Goal: Task Accomplishment & Management: Use online tool/utility

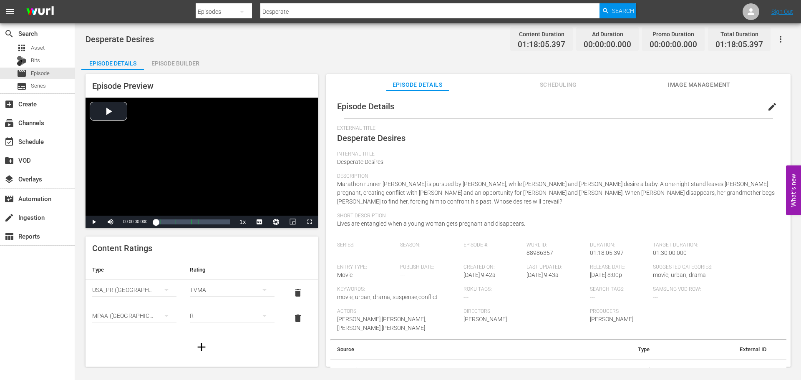
click at [40, 76] on span "Episode" at bounding box center [40, 73] width 19 height 8
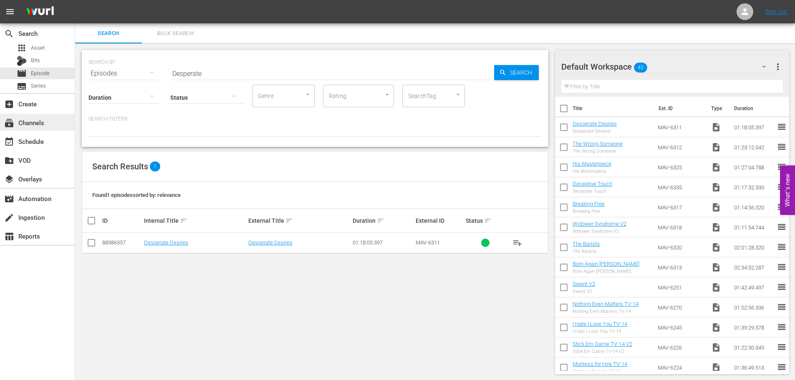
click at [27, 130] on div "subscriptions Channels" at bounding box center [37, 122] width 75 height 17
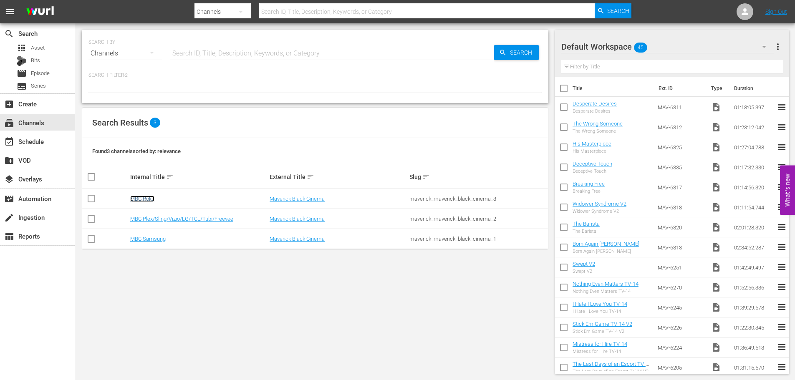
click at [152, 197] on link "MBC Roku" at bounding box center [142, 199] width 24 height 6
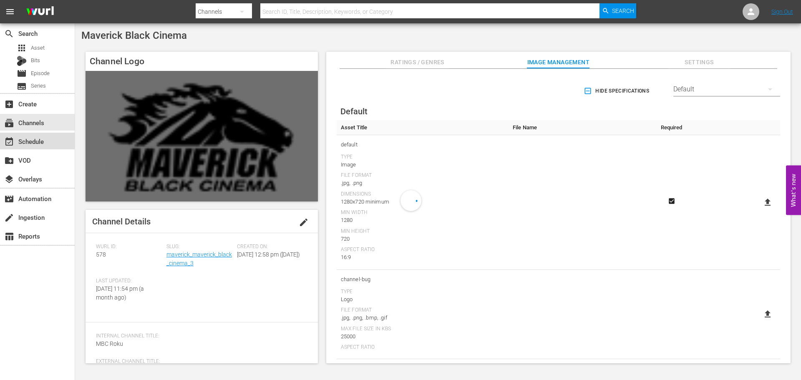
click at [43, 147] on div "event_available Schedule" at bounding box center [37, 141] width 75 height 17
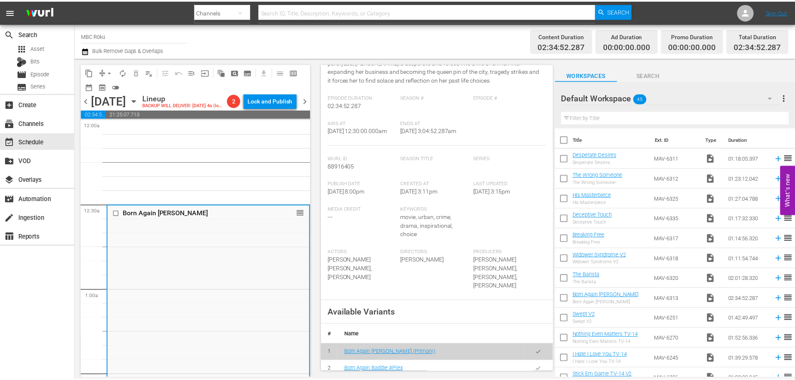
scroll to position [209, 0]
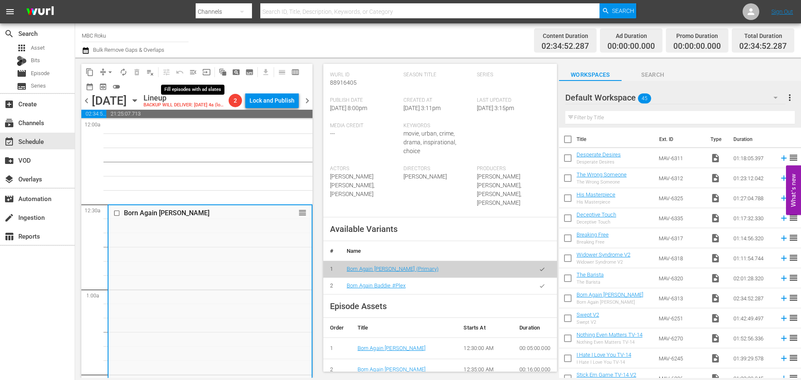
click at [189, 72] on span "menu_open" at bounding box center [193, 72] width 8 height 8
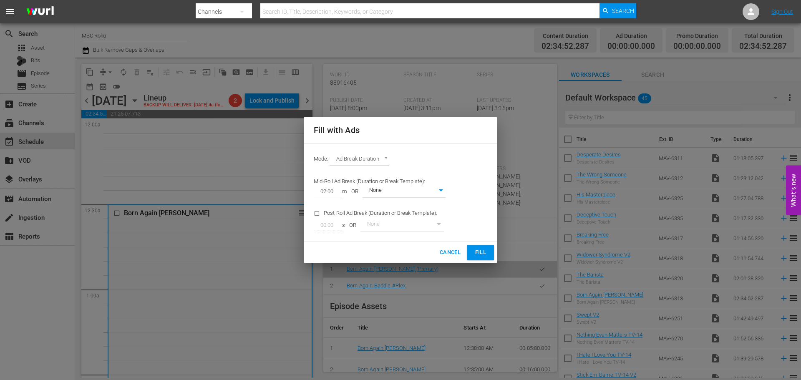
click at [391, 164] on div "Mode: Ad Break Duration AD_BREAK_DURATION" at bounding box center [401, 160] width 184 height 22
click at [381, 160] on body "menu Search By Channels Search ID, Title, Description, Keywords, or Category Se…" at bounding box center [400, 190] width 801 height 380
click at [365, 176] on li "Ads Per Hour" at bounding box center [360, 174] width 61 height 14
type input "ADS_PER_HOUR"
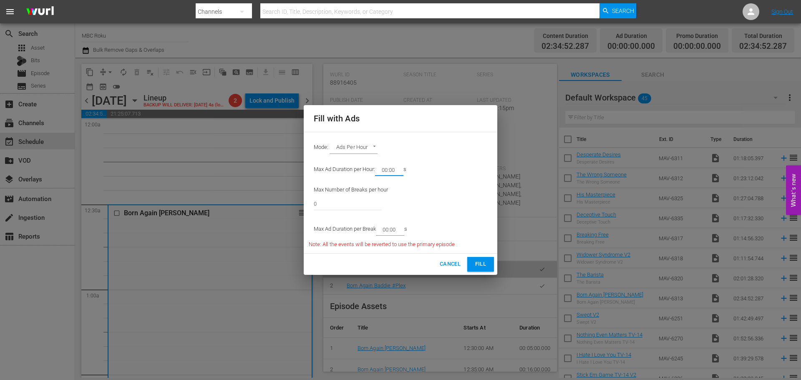
drag, startPoint x: 397, startPoint y: 169, endPoint x: 387, endPoint y: 174, distance: 11.0
click at [387, 174] on input "00:00" at bounding box center [387, 170] width 25 height 12
type input "08:00"
drag, startPoint x: 328, startPoint y: 204, endPoint x: 248, endPoint y: 205, distance: 80.1
click at [249, 205] on div "Fill with Ads Mode: Ads Per Hour ADS_PER_HOUR Max Ad Duration per Hour: 08:00 m…" at bounding box center [400, 190] width 801 height 380
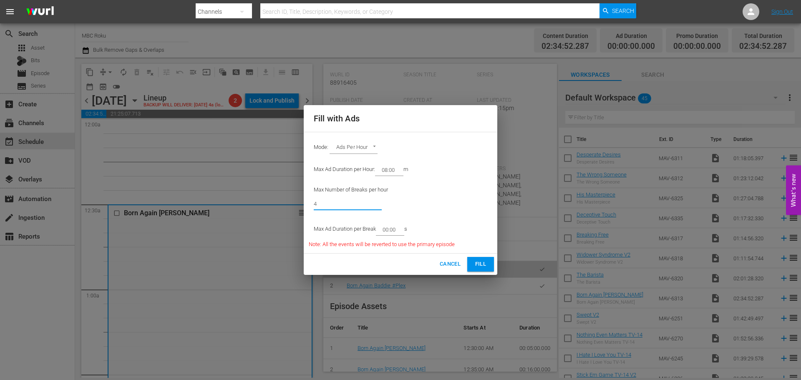
type input "4"
drag, startPoint x: 397, startPoint y: 229, endPoint x: 388, endPoint y: 230, distance: 8.4
click at [388, 230] on input "00:00" at bounding box center [388, 230] width 25 height 12
type input "02:00"
click at [480, 255] on div "Cancel Fill" at bounding box center [401, 264] width 194 height 21
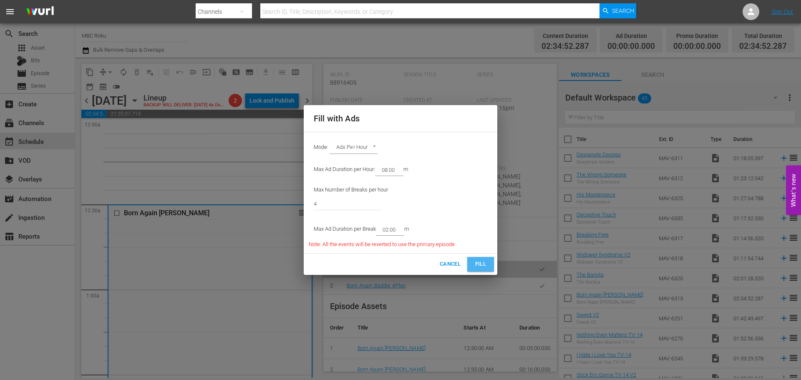
click at [480, 261] on span "Fill" at bounding box center [480, 265] width 13 height 10
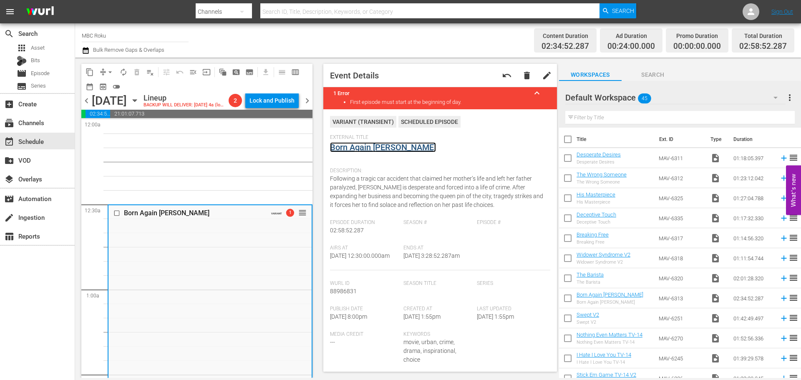
click at [351, 148] on link "Born Again [PERSON_NAME]" at bounding box center [383, 147] width 106 height 10
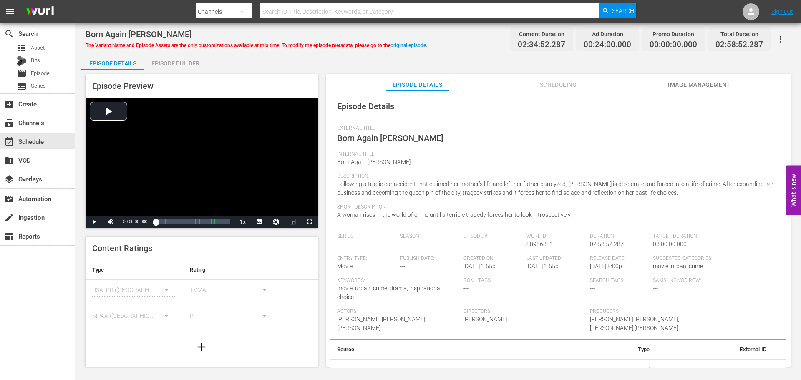
click at [794, 39] on div "Born Again Baddie The Variant Name and Episode Assets are the only customizatio…" at bounding box center [438, 195] width 726 height 345
click at [528, 80] on span "Scheduling" at bounding box center [558, 85] width 63 height 10
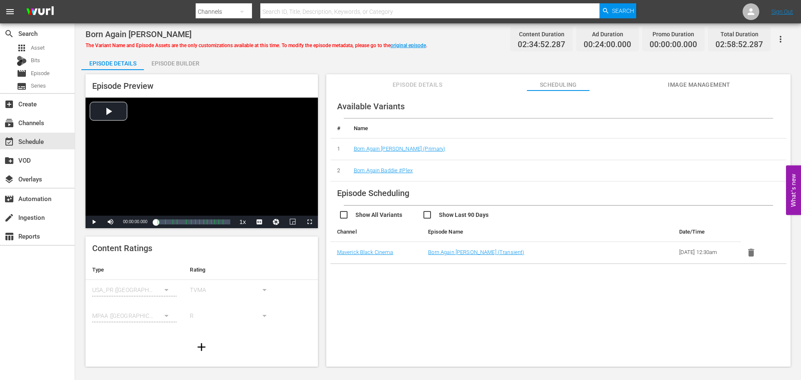
click at [409, 87] on span "Episode Details" at bounding box center [418, 85] width 63 height 10
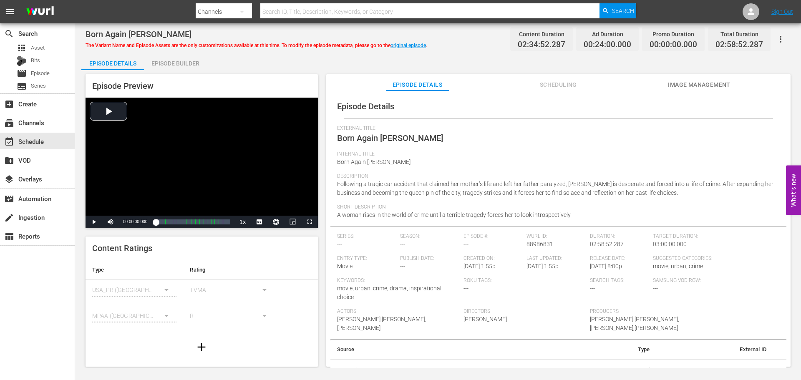
click at [177, 65] on div "Episode Builder" at bounding box center [175, 63] width 63 height 20
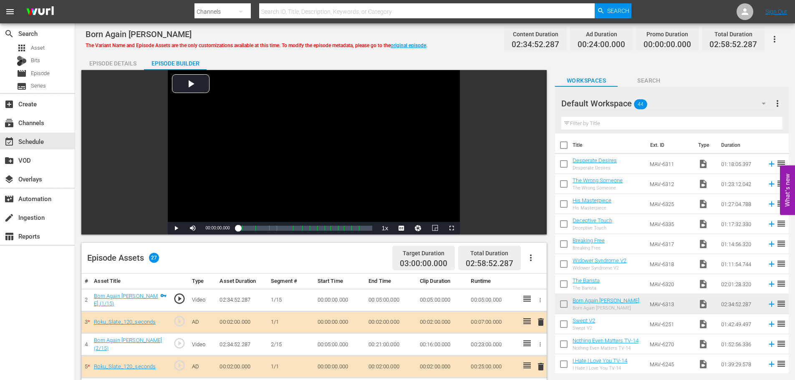
click at [101, 62] on div "Episode Details" at bounding box center [112, 63] width 63 height 20
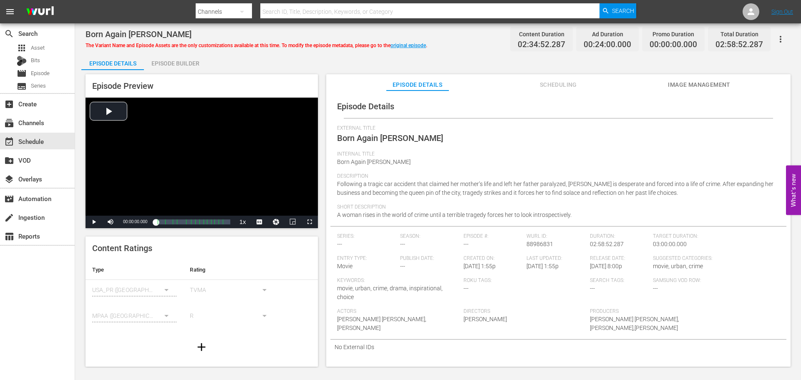
click at [785, 36] on icon "button" at bounding box center [781, 39] width 10 height 10
click at [764, 73] on div "Convert To Named Variant" at bounding box center [744, 69] width 80 height 20
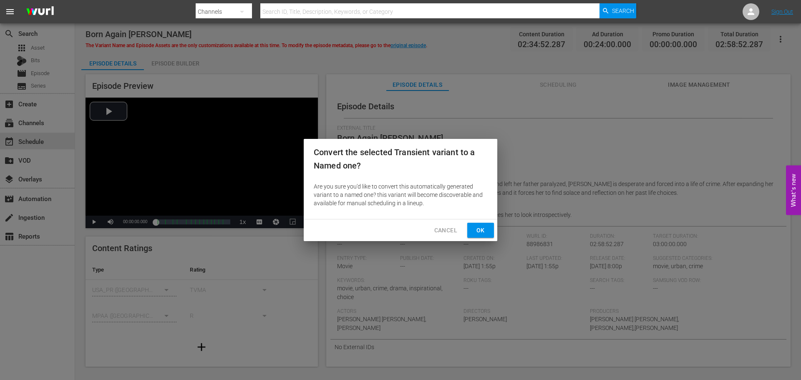
click at [474, 235] on span "Ok" at bounding box center [480, 230] width 13 height 10
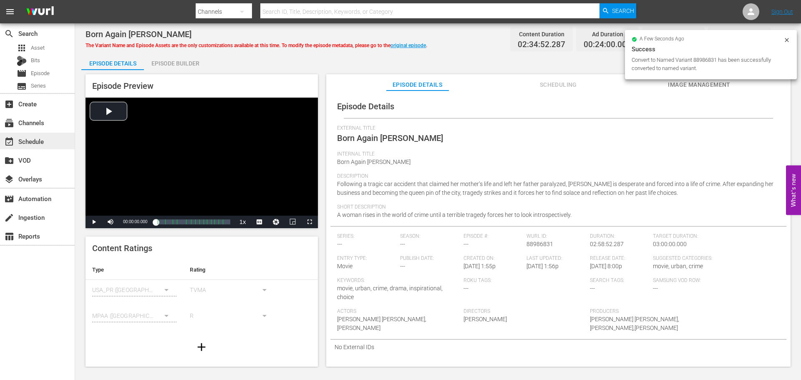
click at [27, 144] on div "event_available Schedule" at bounding box center [23, 140] width 47 height 8
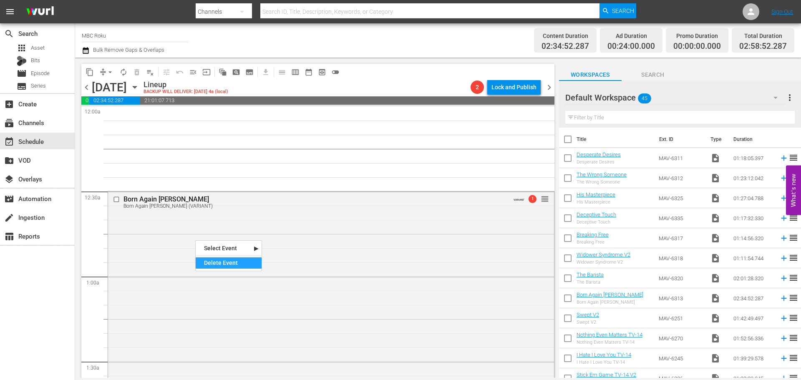
click at [210, 268] on div "Delete Event" at bounding box center [229, 263] width 66 height 11
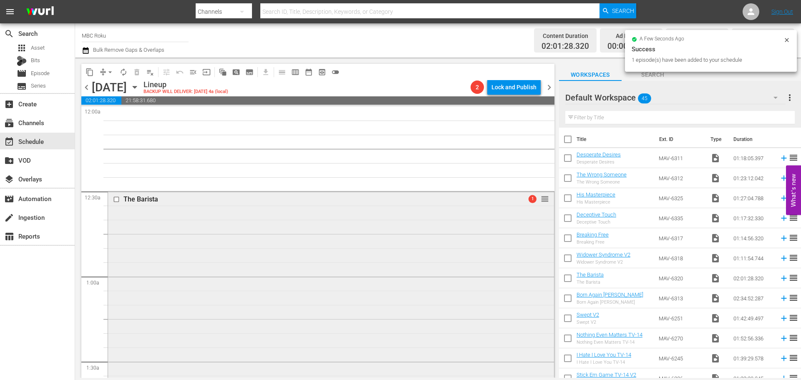
click at [219, 222] on div "The Barista 1 reorder" at bounding box center [331, 363] width 446 height 342
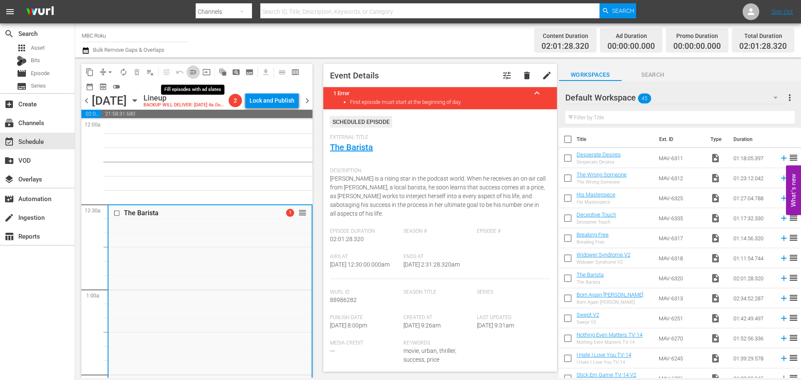
click at [196, 73] on span "menu_open" at bounding box center [193, 72] width 8 height 8
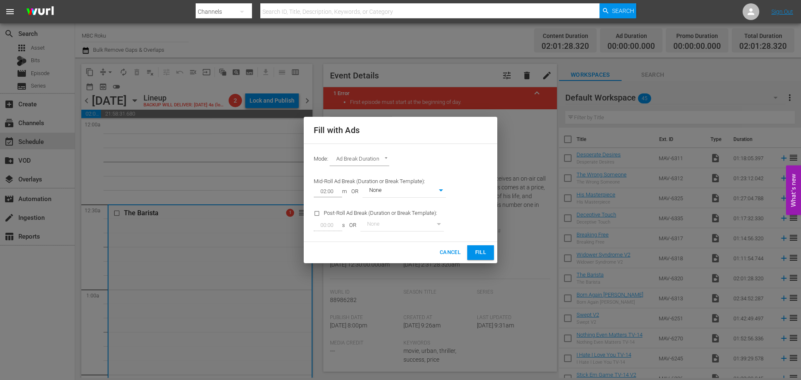
click at [374, 162] on body "menu Search By Channels Search ID, Title, Description, Keywords, or Category Se…" at bounding box center [400, 190] width 801 height 380
click at [363, 171] on li "Ads Per Hour" at bounding box center [360, 174] width 61 height 14
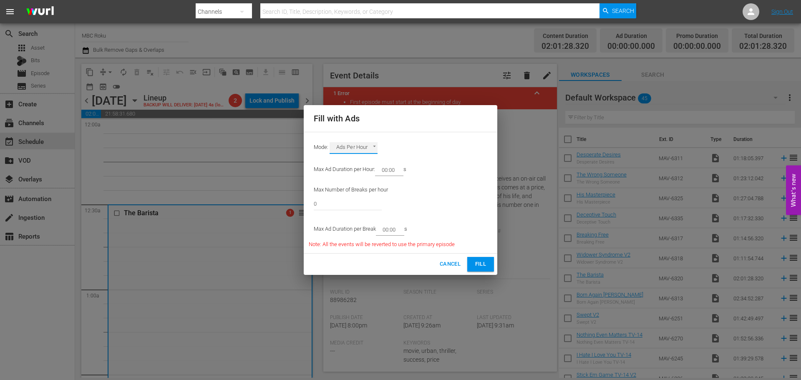
type input "ADS_PER_HOUR"
drag, startPoint x: 398, startPoint y: 173, endPoint x: 385, endPoint y: 172, distance: 13.4
click at [385, 172] on input "00:00" at bounding box center [387, 170] width 25 height 12
type input "08:00"
drag, startPoint x: 345, startPoint y: 197, endPoint x: 137, endPoint y: 205, distance: 208.4
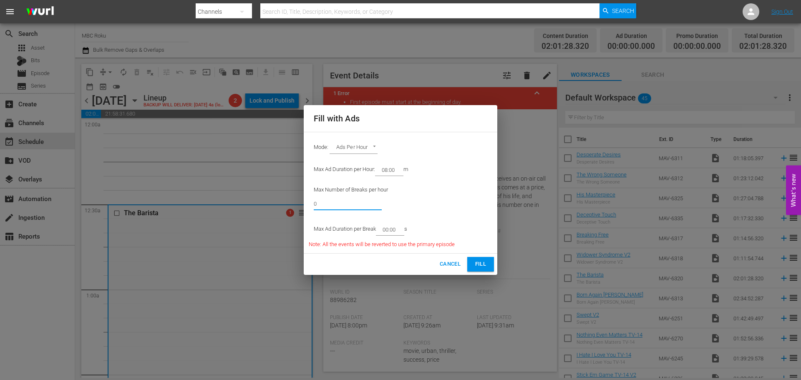
click at [137, 205] on div "Fill with Ads Mode: Ads Per Hour ADS_PER_HOUR Max Ad Duration per Hour: 08:00 m…" at bounding box center [400, 190] width 801 height 380
type input "4"
drag, startPoint x: 397, startPoint y: 229, endPoint x: 388, endPoint y: 232, distance: 9.9
click at [388, 232] on input "00:00" at bounding box center [388, 230] width 25 height 12
type input "02:00"
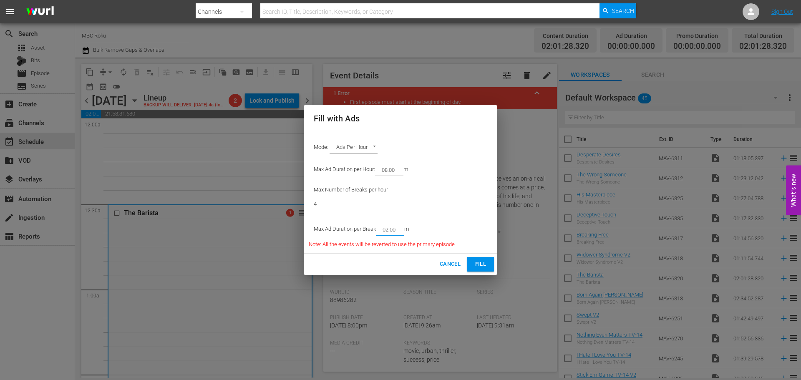
click at [481, 265] on span "Fill" at bounding box center [480, 265] width 13 height 10
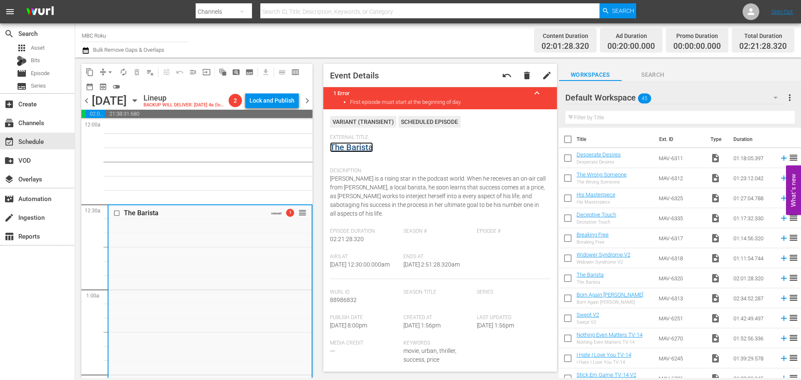
click at [360, 152] on link "The Barista" at bounding box center [351, 147] width 43 height 10
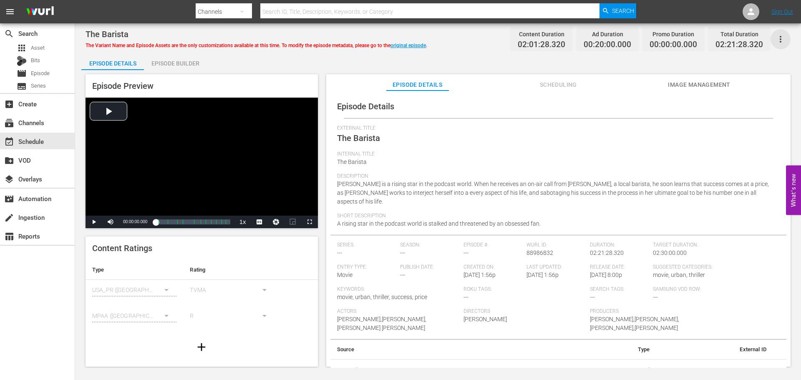
click at [776, 34] on icon "button" at bounding box center [781, 39] width 10 height 10
click at [758, 69] on div "Convert To Named Variant" at bounding box center [744, 69] width 80 height 20
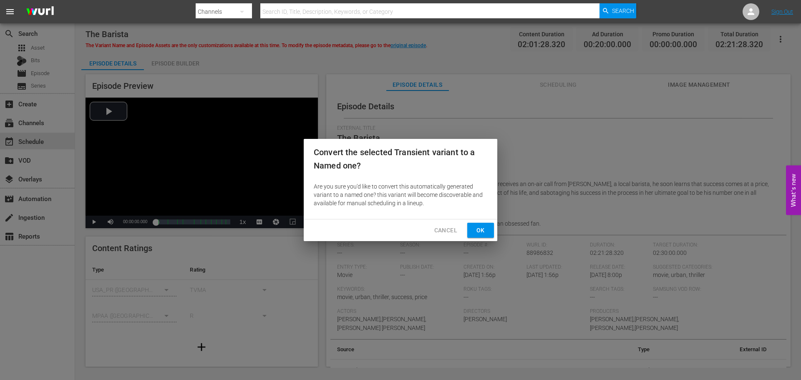
click at [433, 237] on button "Cancel" at bounding box center [446, 230] width 36 height 15
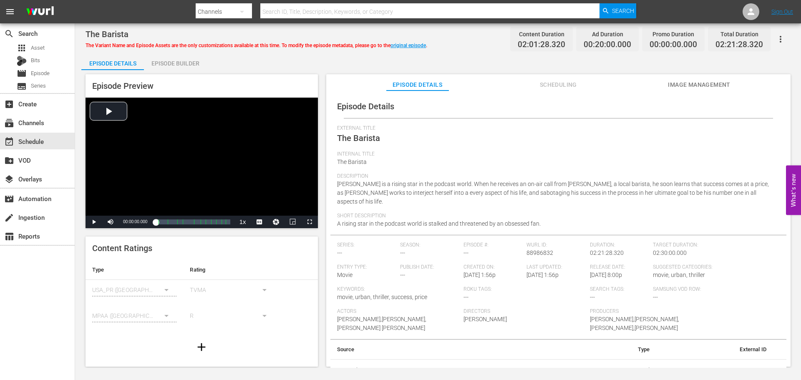
click at [538, 78] on button "Scheduling" at bounding box center [558, 82] width 63 height 17
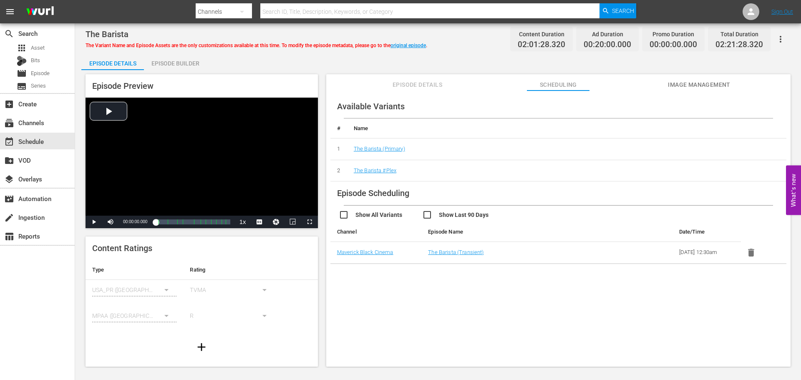
click at [408, 89] on span "Episode Details" at bounding box center [418, 85] width 63 height 10
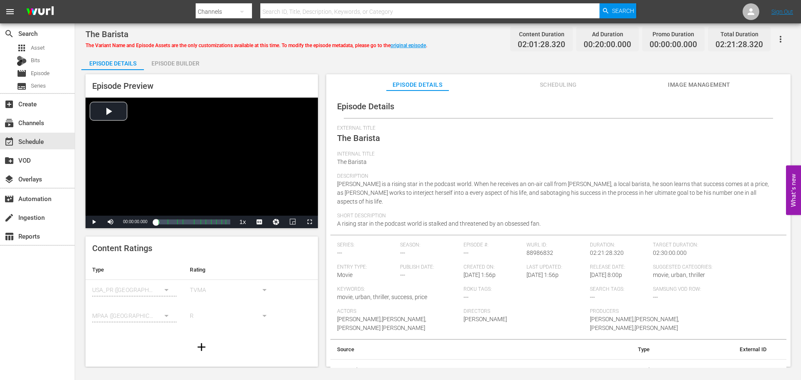
click at [781, 34] on icon "button" at bounding box center [781, 39] width 10 height 10
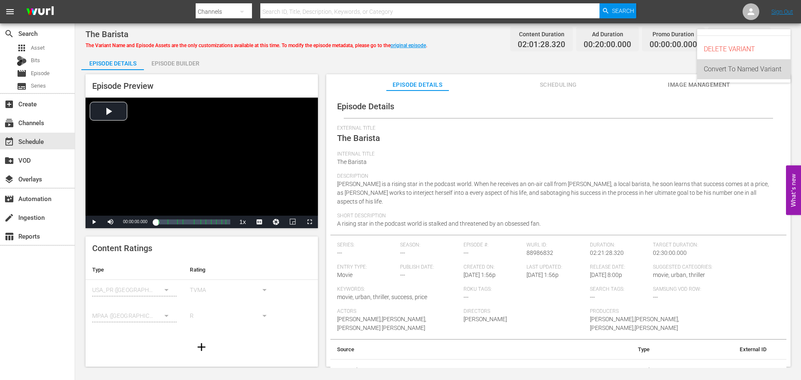
click at [764, 69] on div "Convert To Named Variant" at bounding box center [744, 69] width 80 height 20
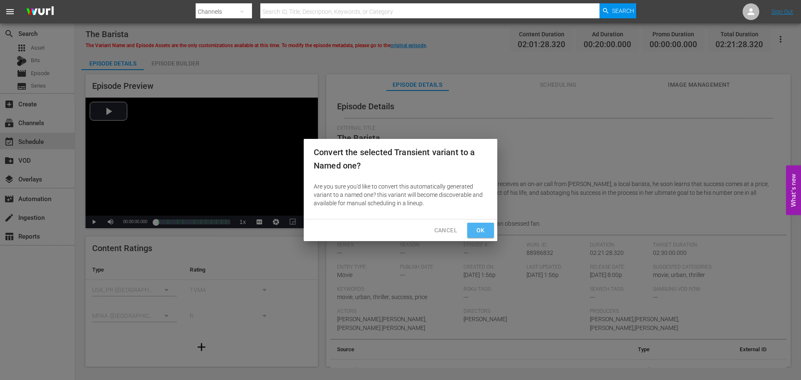
click at [487, 229] on span "Ok" at bounding box center [480, 230] width 13 height 10
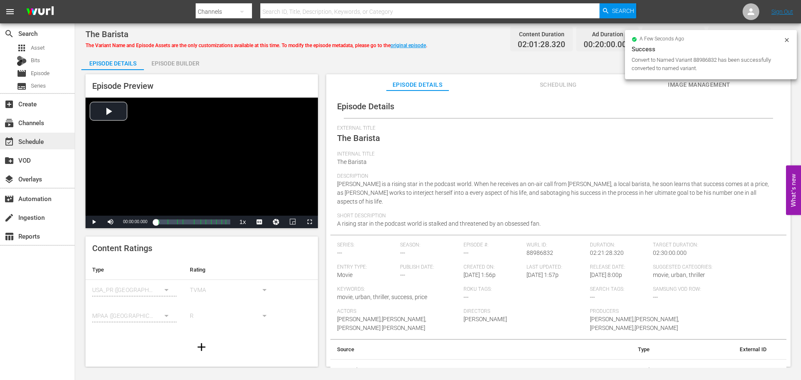
click at [34, 143] on div "event_available Schedule" at bounding box center [23, 140] width 47 height 8
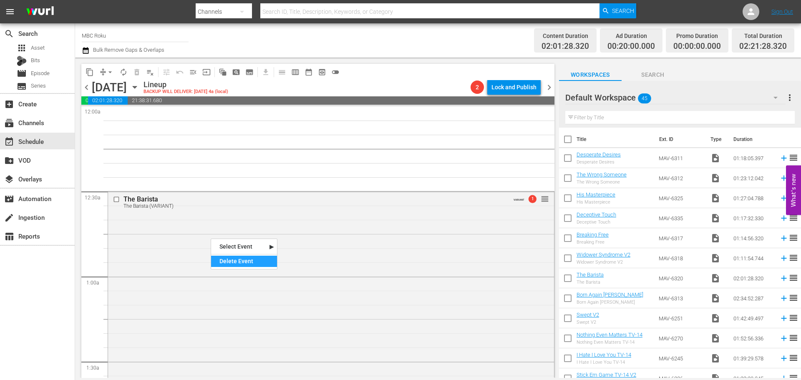
click at [227, 258] on div "Delete Event" at bounding box center [244, 261] width 66 height 11
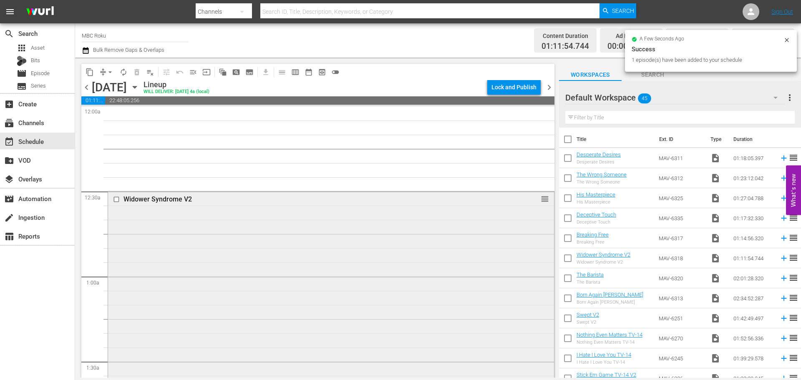
click at [257, 224] on div "Widower Syndrome V2 reorder" at bounding box center [331, 293] width 446 height 202
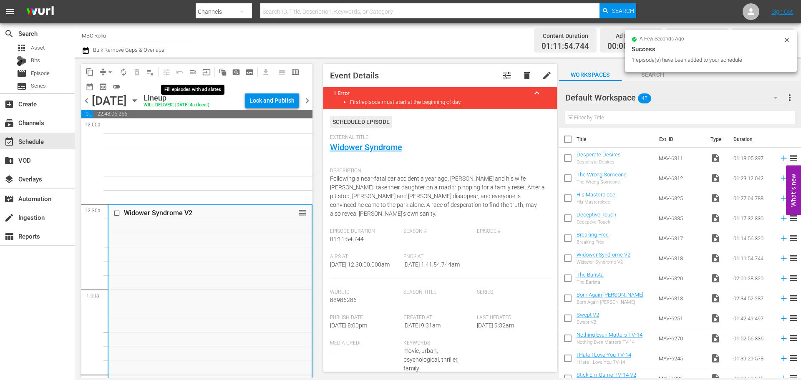
click at [192, 68] on span "menu_open" at bounding box center [193, 72] width 8 height 8
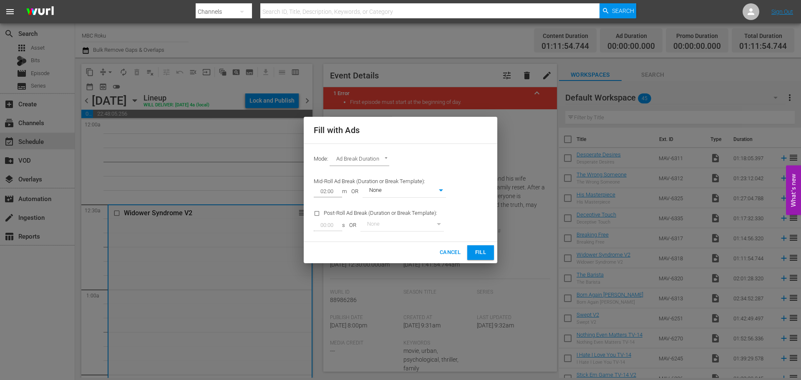
click at [377, 161] on body "menu Search By Channels Search ID, Title, Description, Keywords, or Category Se…" at bounding box center [400, 190] width 801 height 380
click at [364, 171] on li "Ads Per Hour" at bounding box center [360, 174] width 61 height 14
type input "ADS_PER_HOUR"
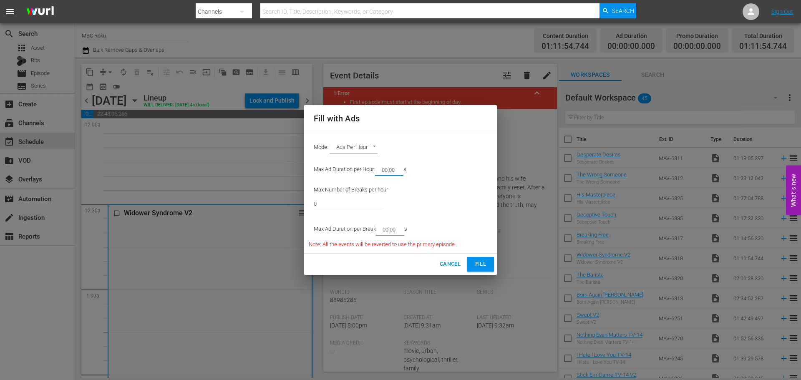
drag, startPoint x: 397, startPoint y: 169, endPoint x: 387, endPoint y: 172, distance: 10.8
click at [387, 172] on input "00:00" at bounding box center [387, 170] width 25 height 12
type input "08:00"
drag, startPoint x: 335, startPoint y: 200, endPoint x: 238, endPoint y: 206, distance: 97.0
click at [238, 206] on div "Fill with Ads Mode: Ads Per Hour ADS_PER_HOUR Max Ad Duration per Hour: 08:00 m…" at bounding box center [400, 190] width 801 height 380
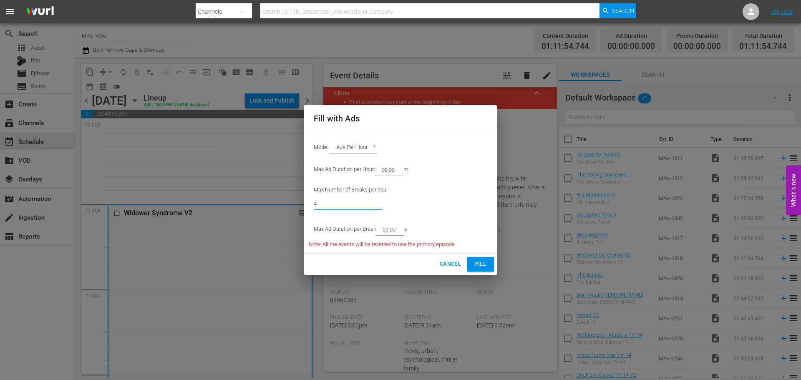
type input "4"
drag, startPoint x: 397, startPoint y: 227, endPoint x: 386, endPoint y: 233, distance: 12.7
click at [386, 233] on input "00:00" at bounding box center [388, 230] width 25 height 12
type input "02:00"
click at [484, 262] on span "Fill" at bounding box center [480, 265] width 13 height 10
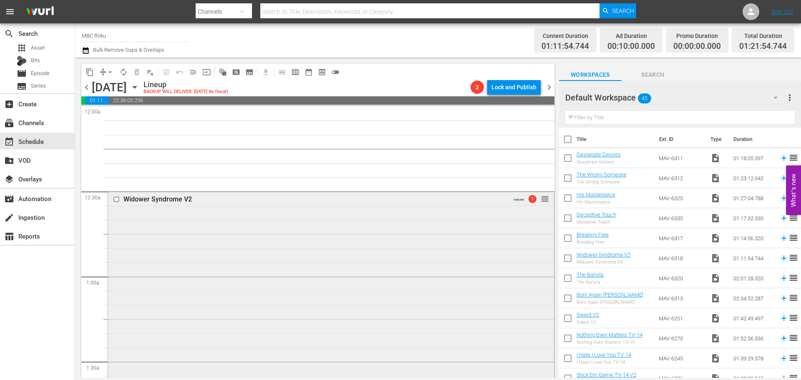
click at [375, 228] on div "Widower Syndrome V2 VARIANT 1 reorder" at bounding box center [331, 307] width 446 height 230
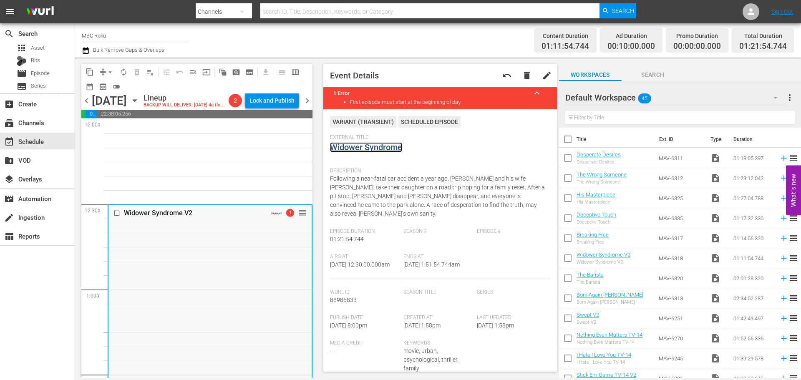
click at [372, 147] on link "Widower Syndrome" at bounding box center [366, 147] width 72 height 10
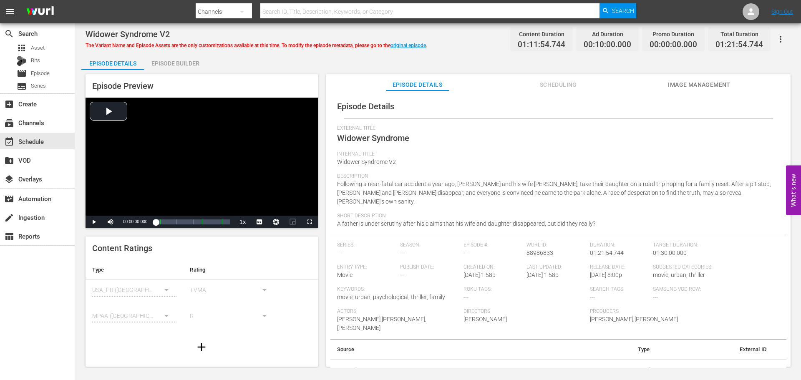
click at [584, 81] on span "Scheduling" at bounding box center [558, 85] width 63 height 10
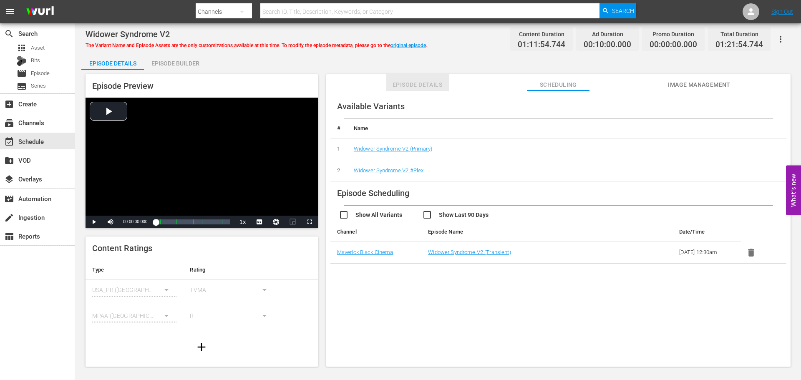
click at [409, 85] on span "Episode Details" at bounding box center [418, 85] width 63 height 10
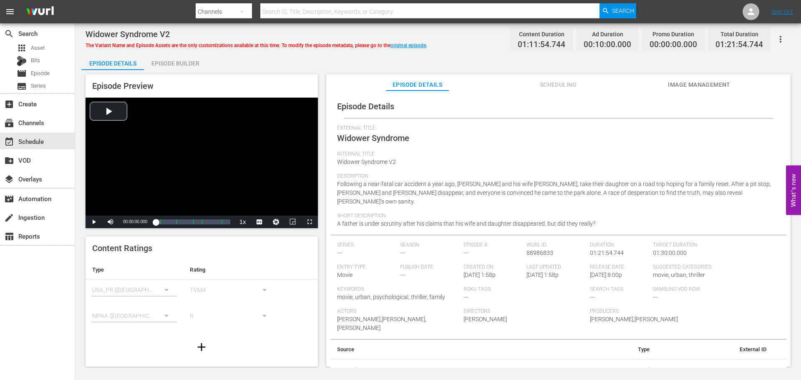
click at [190, 63] on div "Episode Builder" at bounding box center [175, 63] width 63 height 20
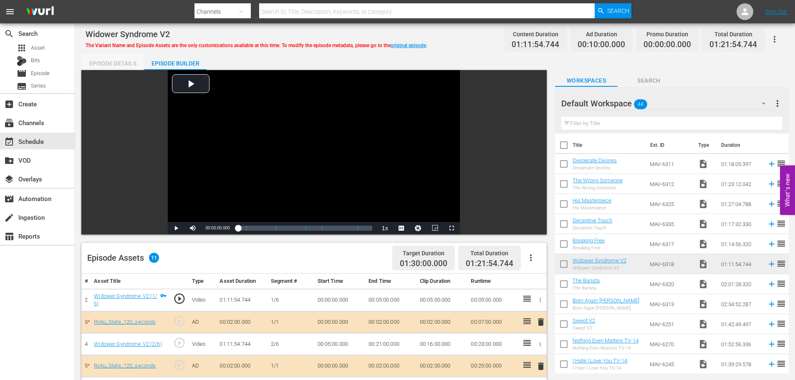
click at [119, 64] on div "Episode Details" at bounding box center [112, 63] width 63 height 20
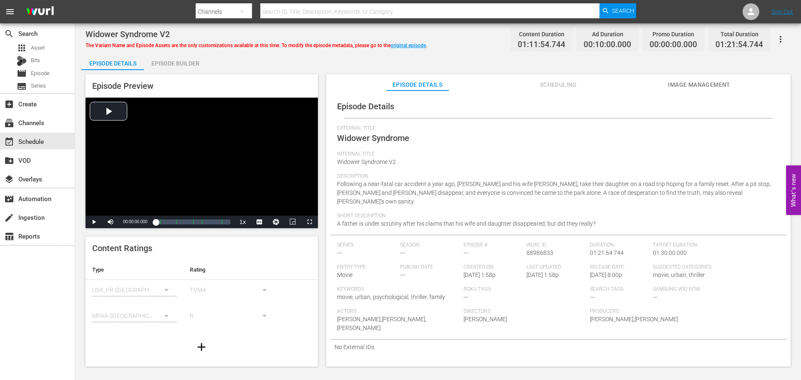
click at [786, 40] on icon "button" at bounding box center [781, 39] width 10 height 10
click at [780, 73] on div "Convert To Named Variant" at bounding box center [744, 69] width 80 height 20
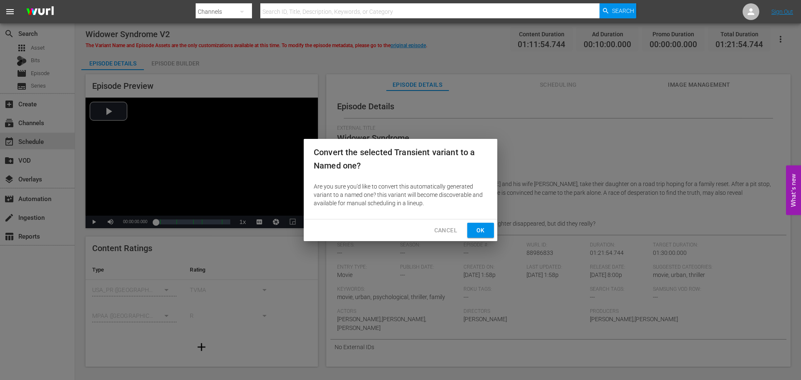
click at [483, 225] on button "Ok" at bounding box center [480, 230] width 27 height 15
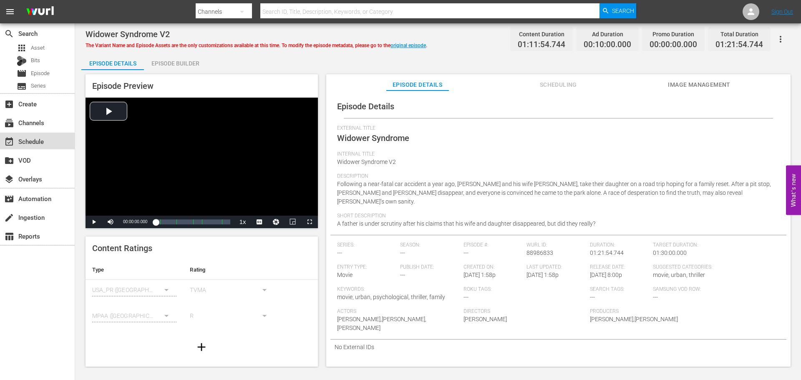
click at [23, 144] on div "event_available Schedule" at bounding box center [23, 140] width 47 height 8
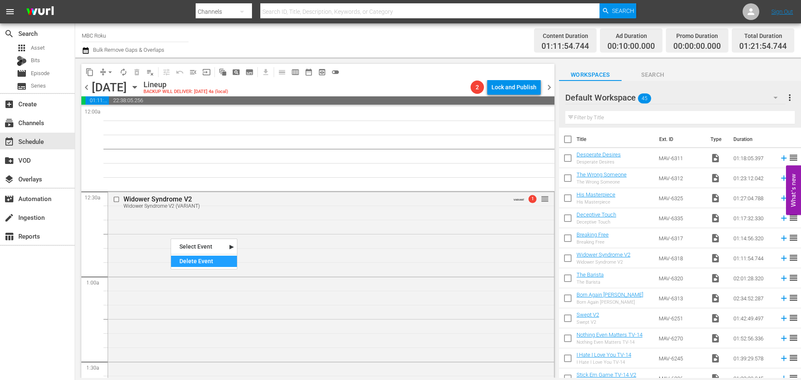
click at [185, 260] on div "Delete Event" at bounding box center [204, 261] width 66 height 11
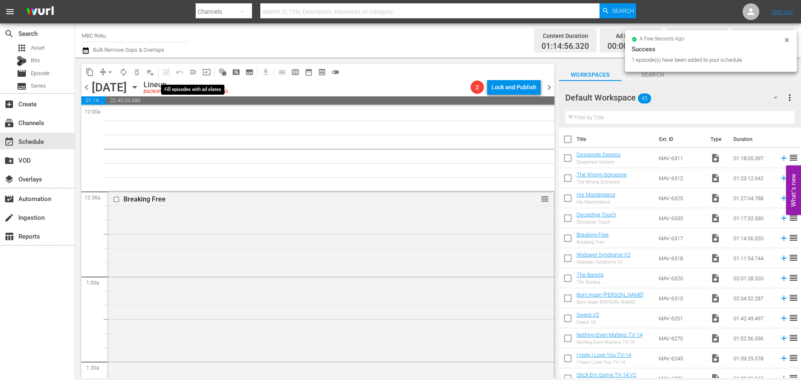
click at [196, 69] on span "menu_open" at bounding box center [193, 72] width 8 height 8
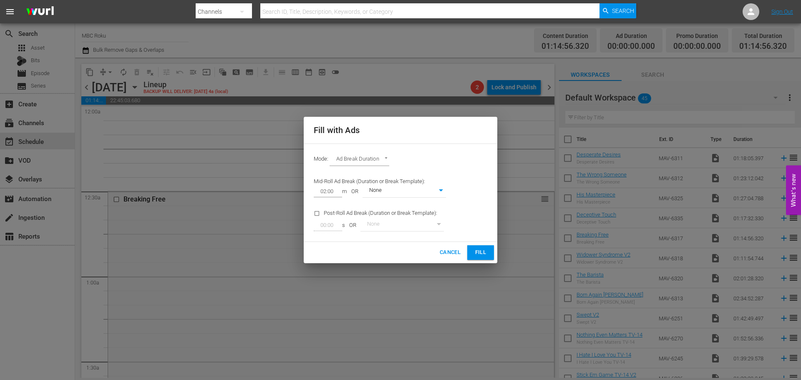
click at [365, 157] on body "menu Search By Channels Search ID, Title, Description, Keywords, or Category Se…" at bounding box center [400, 190] width 801 height 380
click at [361, 171] on li "Ads Per Hour" at bounding box center [360, 174] width 61 height 14
type input "ADS_PER_HOUR"
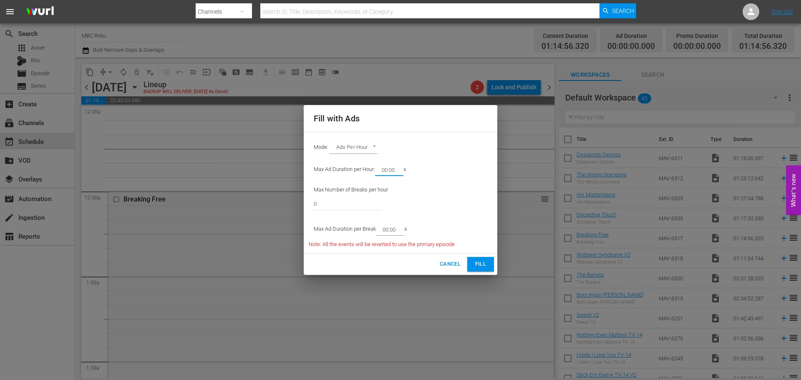
drag, startPoint x: 398, startPoint y: 169, endPoint x: 387, endPoint y: 172, distance: 10.6
click at [387, 172] on input "00:00" at bounding box center [387, 170] width 25 height 12
type input "08:00"
drag, startPoint x: 360, startPoint y: 202, endPoint x: 228, endPoint y: 202, distance: 131.5
click at [228, 202] on div "Fill with Ads Mode: Ads Per Hour ADS_PER_HOUR Max Ad Duration per Hour: 08:00 m…" at bounding box center [400, 190] width 801 height 380
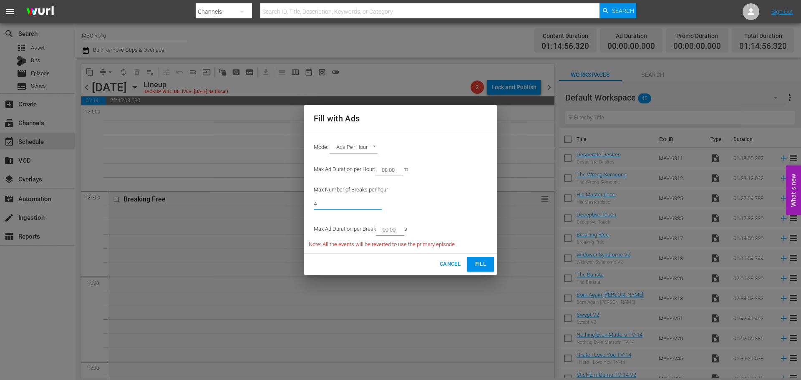
type input "4"
drag, startPoint x: 396, startPoint y: 232, endPoint x: 388, endPoint y: 232, distance: 7.9
click at [388, 232] on input "00:00" at bounding box center [388, 230] width 25 height 12
type input "02:00"
click at [479, 268] on span "Fill" at bounding box center [480, 265] width 13 height 10
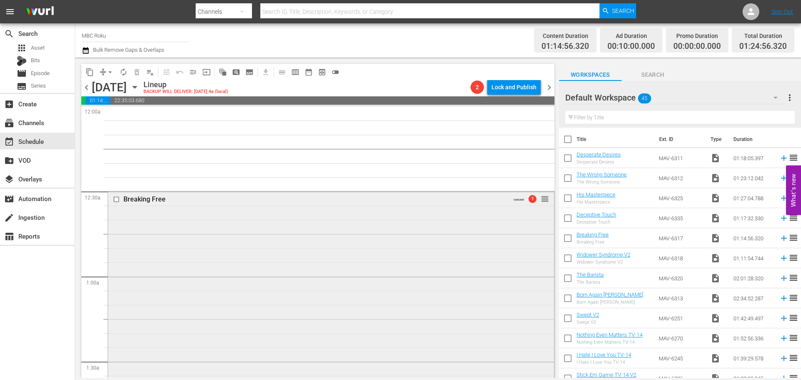
click at [434, 217] on div "Breaking Free VARIANT 1 reorder" at bounding box center [331, 311] width 446 height 239
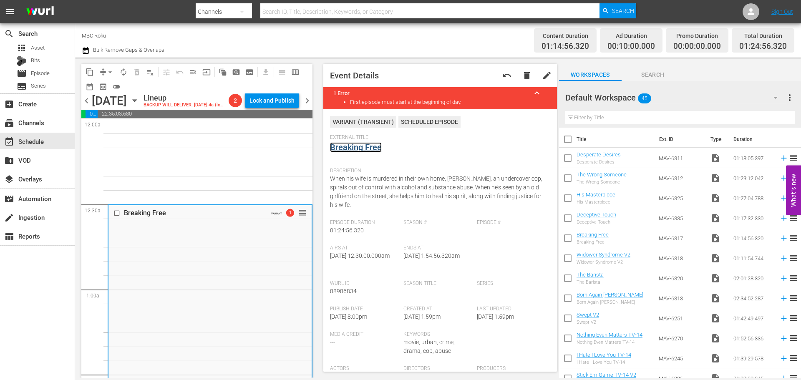
click at [366, 148] on link "Breaking Free" at bounding box center [356, 147] width 52 height 10
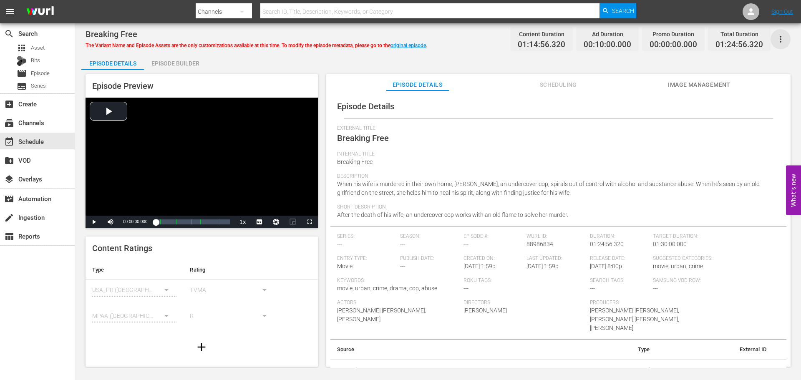
click at [782, 39] on icon "button" at bounding box center [781, 39] width 10 height 10
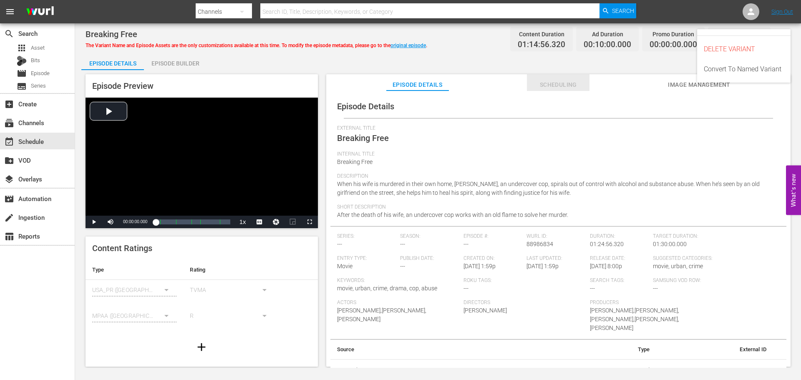
click at [558, 81] on span "Scheduling" at bounding box center [558, 85] width 63 height 10
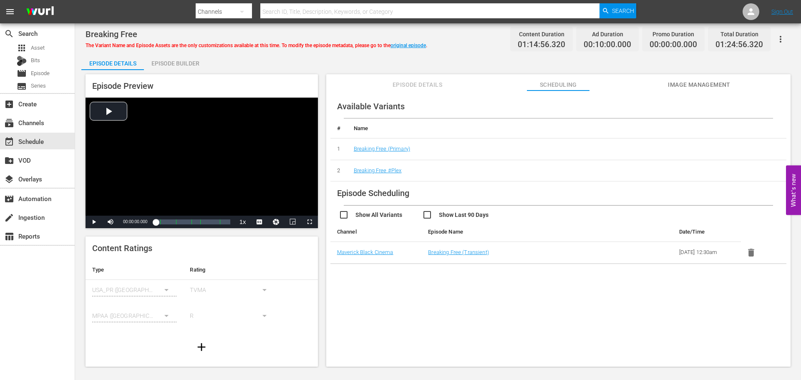
click at [418, 82] on span "Episode Details" at bounding box center [418, 85] width 63 height 10
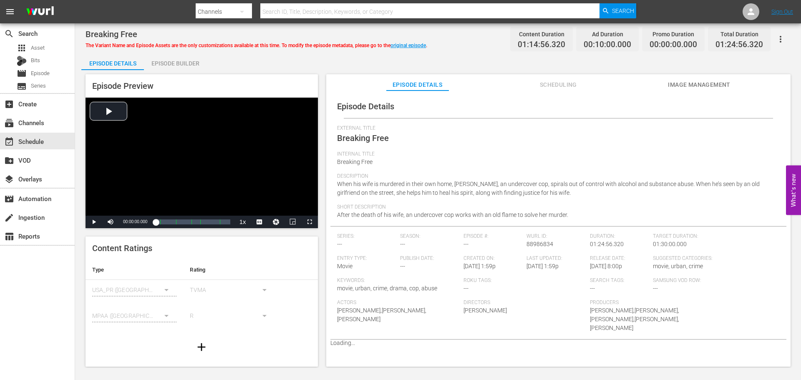
click at [781, 32] on button "button" at bounding box center [781, 39] width 20 height 20
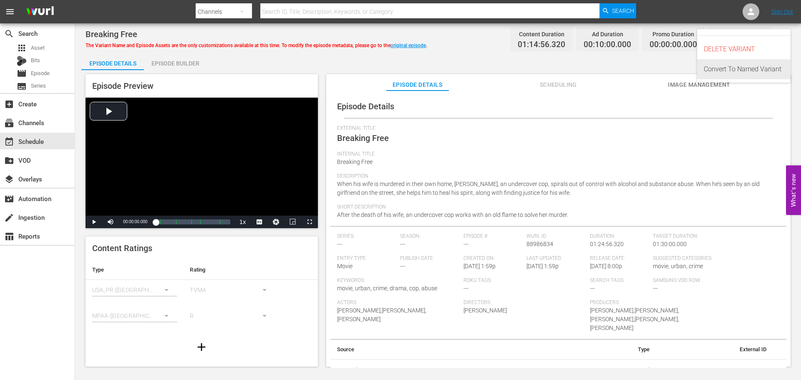
click at [763, 69] on div "Convert To Named Variant" at bounding box center [744, 69] width 80 height 20
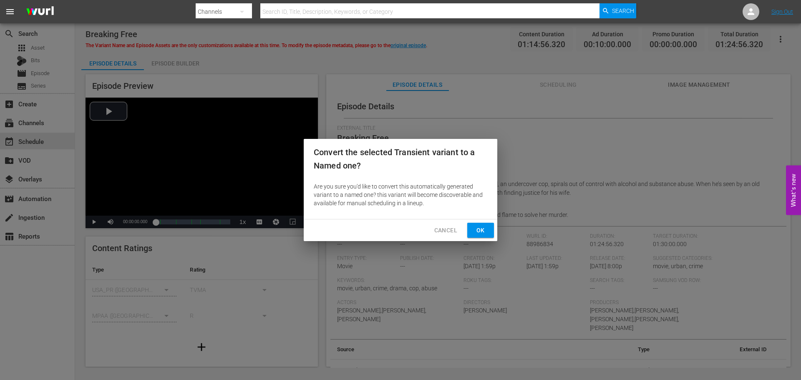
click at [477, 230] on span "Ok" at bounding box center [480, 230] width 13 height 10
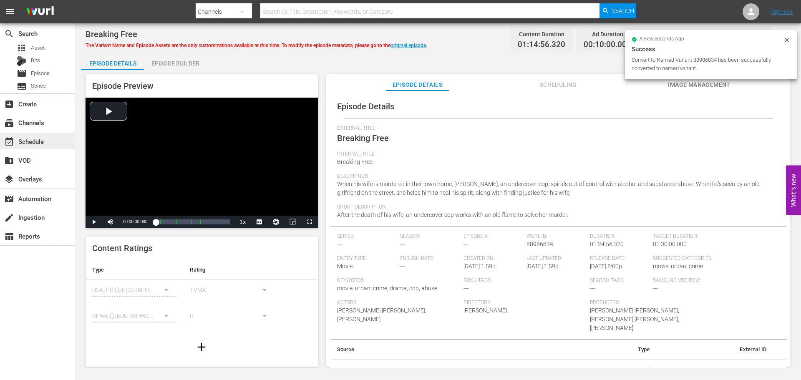
click at [42, 144] on div "event_available Schedule" at bounding box center [23, 140] width 47 height 8
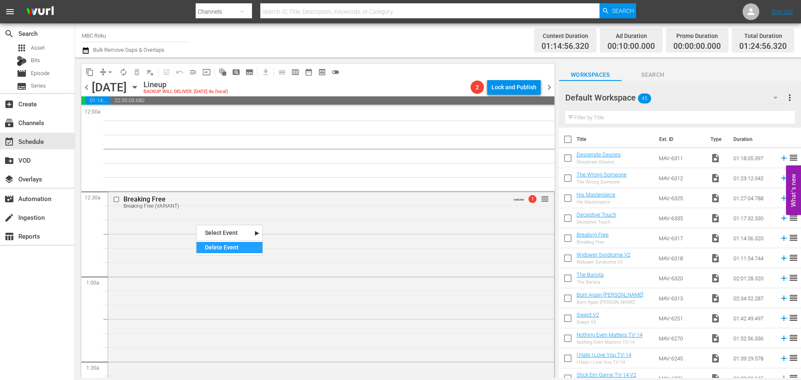
click at [212, 244] on div "Delete Event" at bounding box center [230, 247] width 66 height 11
click at [319, 221] on div "Deceptive Touch reorder" at bounding box center [331, 300] width 446 height 217
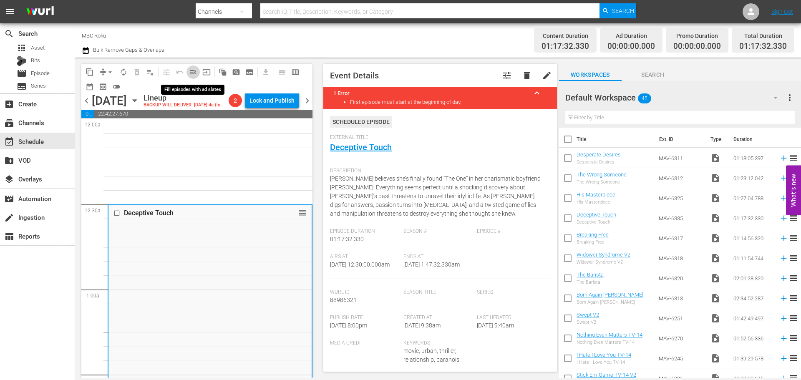
click at [197, 70] on span "menu_open" at bounding box center [193, 72] width 8 height 8
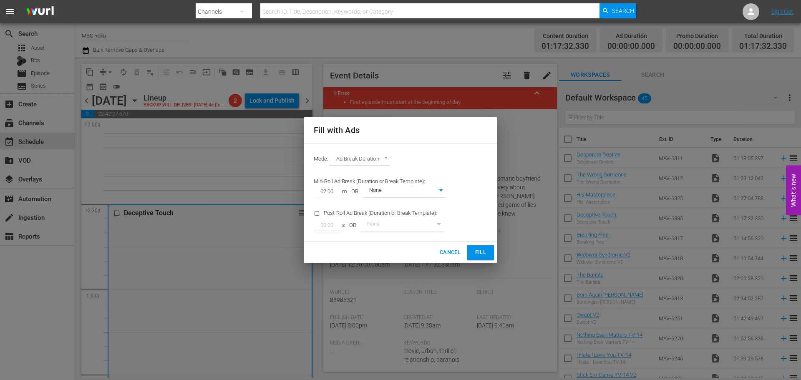
click at [356, 162] on body "menu Search By Channels Search ID, Title, Description, Keywords, or Category Se…" at bounding box center [400, 190] width 801 height 380
click at [355, 169] on li "Ads Per Hour" at bounding box center [360, 174] width 61 height 14
type input "ADS_PER_HOUR"
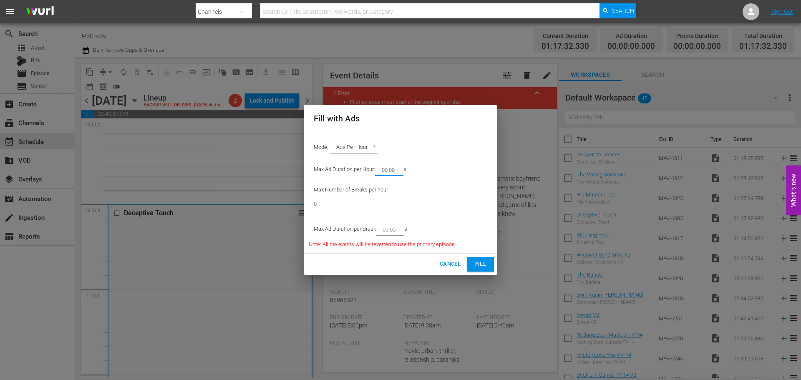
drag, startPoint x: 399, startPoint y: 166, endPoint x: 385, endPoint y: 176, distance: 17.4
click at [385, 176] on input "00:00" at bounding box center [387, 170] width 25 height 12
type input "08:00"
drag, startPoint x: 325, startPoint y: 197, endPoint x: 292, endPoint y: 195, distance: 33.1
click at [283, 200] on div "Fill with Ads Mode: Ads Per Hour ADS_PER_HOUR Max Ad Duration per Hour: 08:00 m…" at bounding box center [400, 190] width 801 height 380
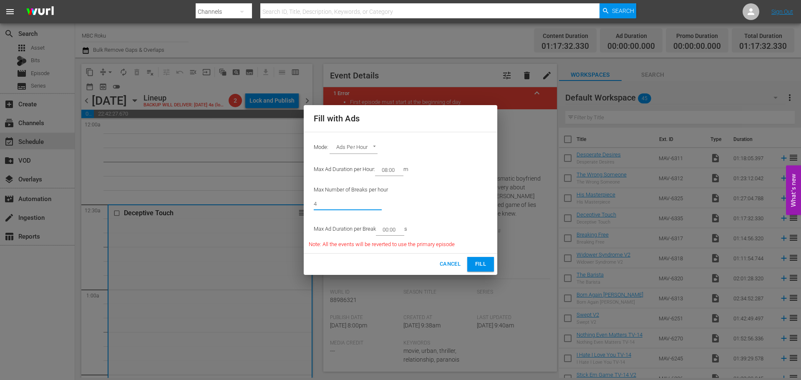
type input "4"
drag, startPoint x: 399, startPoint y: 230, endPoint x: 387, endPoint y: 230, distance: 11.7
click at [387, 234] on input "00:00" at bounding box center [388, 230] width 25 height 12
type input "02:00"
click at [485, 266] on span "Fill" at bounding box center [480, 265] width 13 height 10
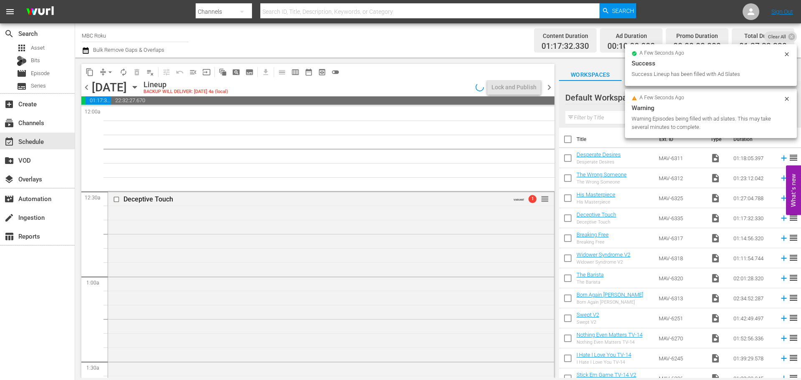
click at [198, 258] on div "Deceptive Touch VARIANT 1 reorder" at bounding box center [331, 315] width 446 height 246
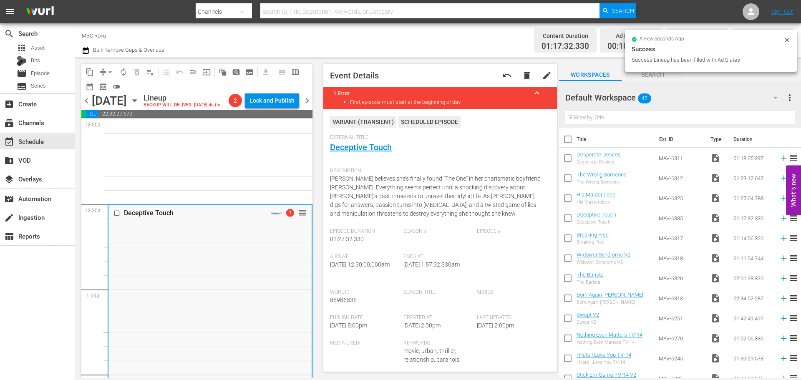
drag, startPoint x: 336, startPoint y: 155, endPoint x: 340, endPoint y: 151, distance: 6.2
click at [336, 154] on div "External Title Deceptive Touch" at bounding box center [440, 148] width 220 height 29
click at [341, 149] on link "Deceptive Touch" at bounding box center [361, 147] width 62 height 10
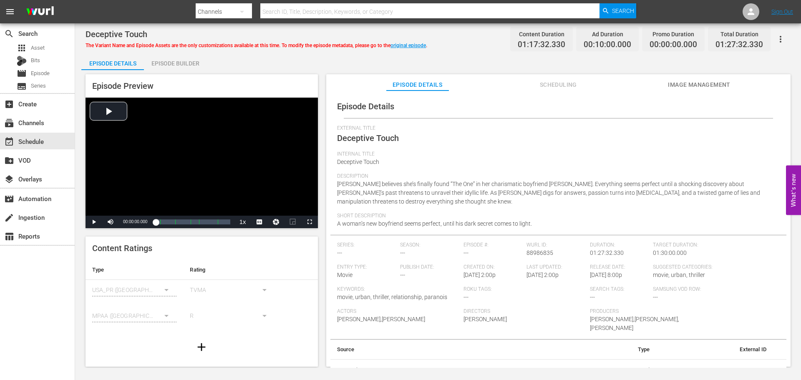
click at [778, 38] on icon "button" at bounding box center [781, 39] width 10 height 10
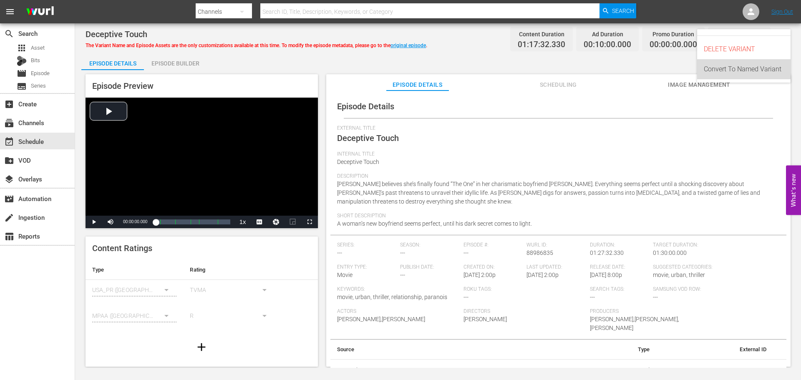
click at [759, 66] on div "Convert To Named Variant" at bounding box center [744, 69] width 80 height 20
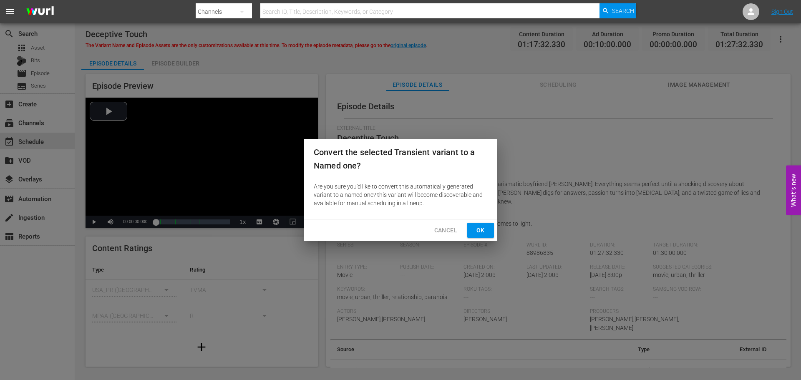
click at [476, 230] on span "Ok" at bounding box center [480, 230] width 13 height 10
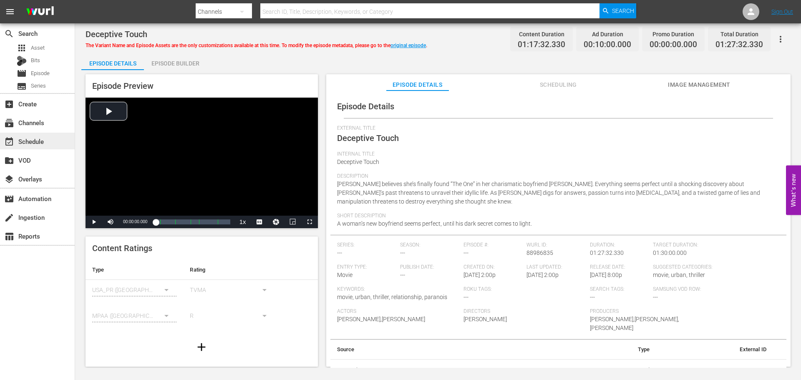
click at [30, 142] on div "event_available Schedule" at bounding box center [23, 140] width 47 height 8
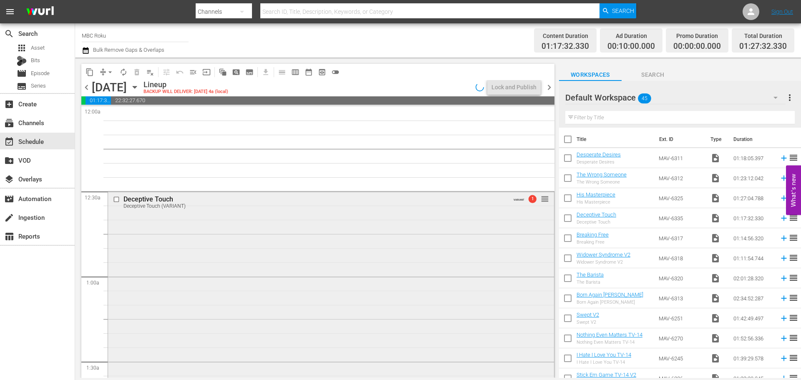
click at [181, 231] on div "Deceptive Touch Deceptive Touch (VARIANT) VARIANT 1 reorder" at bounding box center [331, 315] width 446 height 246
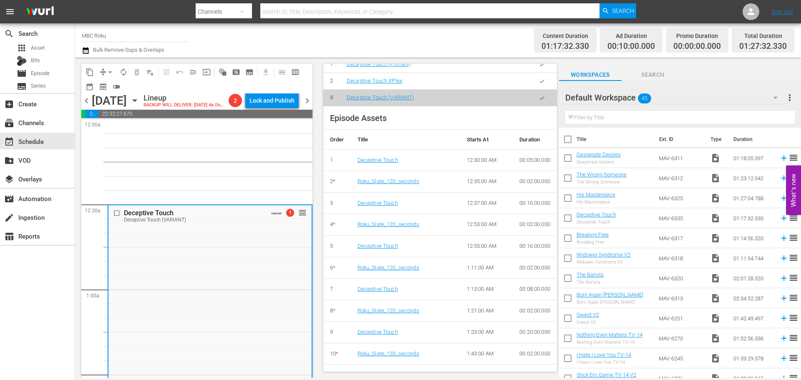
scroll to position [345, 0]
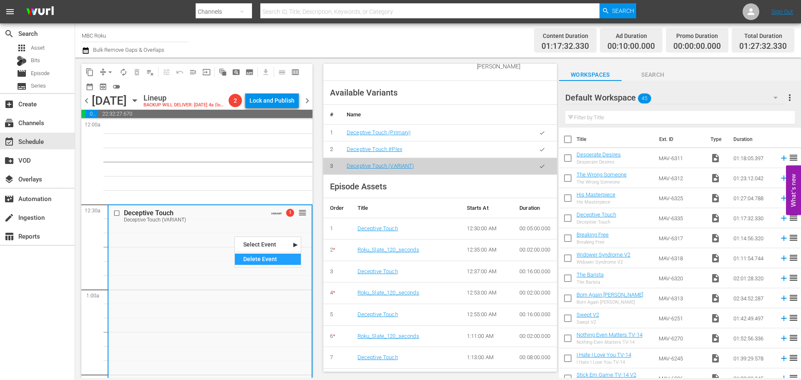
click at [242, 257] on div "Delete Event" at bounding box center [268, 259] width 66 height 11
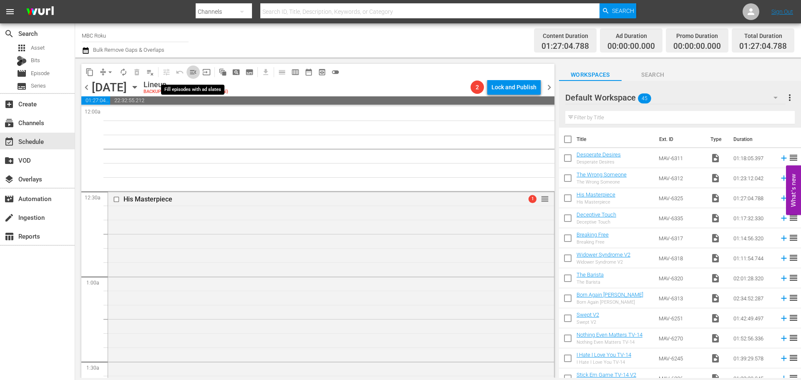
click at [194, 74] on span "menu_open" at bounding box center [193, 72] width 8 height 8
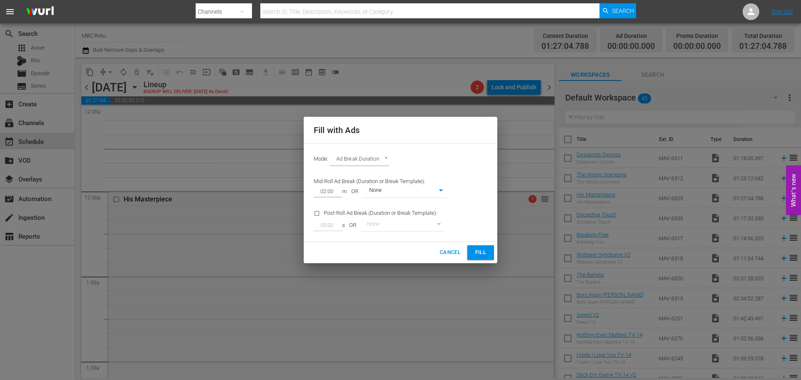
click at [360, 158] on body "menu Search By Channels Search ID, Title, Description, Keywords, or Category Se…" at bounding box center [400, 190] width 801 height 380
click at [358, 174] on li "Ads Per Hour" at bounding box center [360, 174] width 61 height 14
type input "ADS_PER_HOUR"
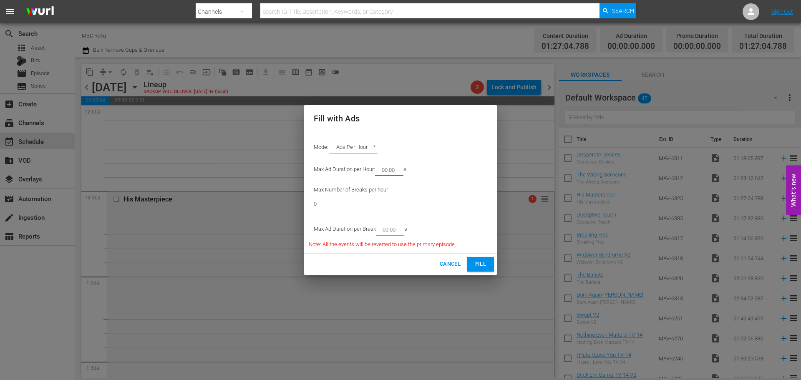
drag, startPoint x: 397, startPoint y: 168, endPoint x: 386, endPoint y: 172, distance: 11.9
click at [386, 172] on input "00:00" at bounding box center [387, 170] width 25 height 12
type input "08:00"
drag, startPoint x: 334, startPoint y: 195, endPoint x: 219, endPoint y: 207, distance: 116.2
click at [219, 207] on div "Fill with Ads Mode: Ads Per Hour ADS_PER_HOUR Max Ad Duration per Hour: 08:00 m…" at bounding box center [400, 190] width 801 height 380
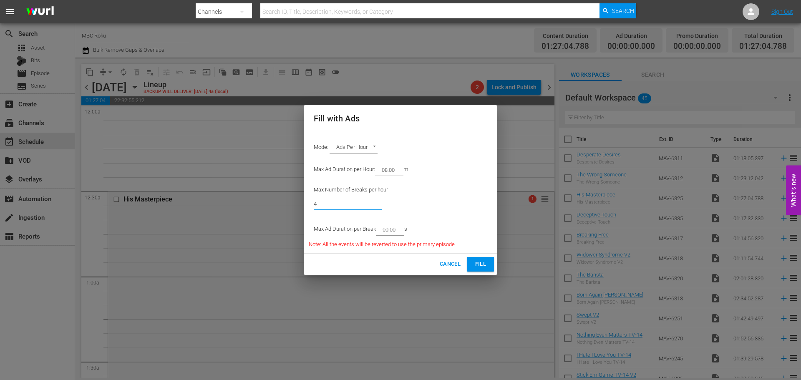
type input "4"
drag, startPoint x: 399, startPoint y: 228, endPoint x: 387, endPoint y: 234, distance: 13.4
click at [387, 234] on input "00:00" at bounding box center [388, 230] width 25 height 12
type input "02:00"
drag, startPoint x: 480, startPoint y: 260, endPoint x: 480, endPoint y: 256, distance: 4.2
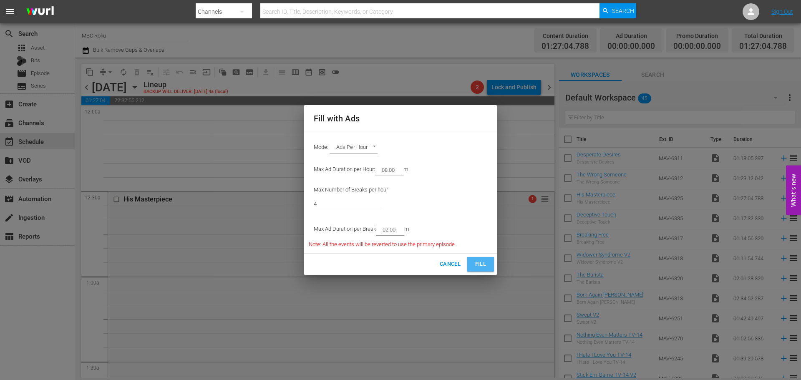
click at [480, 258] on button "Fill" at bounding box center [480, 264] width 27 height 15
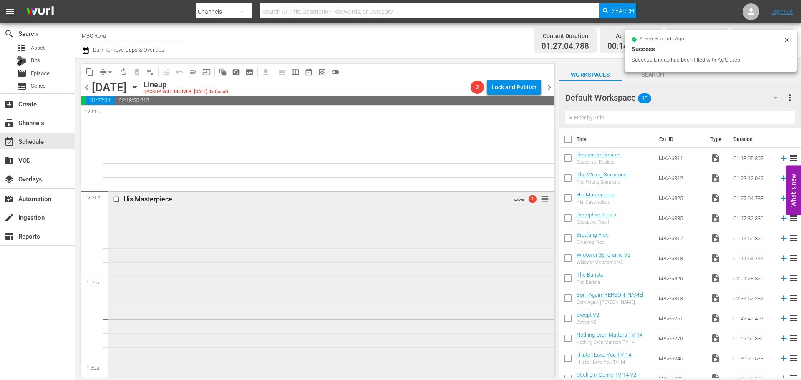
click at [346, 263] on div "His Masterpiece VARIANT 1 reorder" at bounding box center [331, 334] width 446 height 284
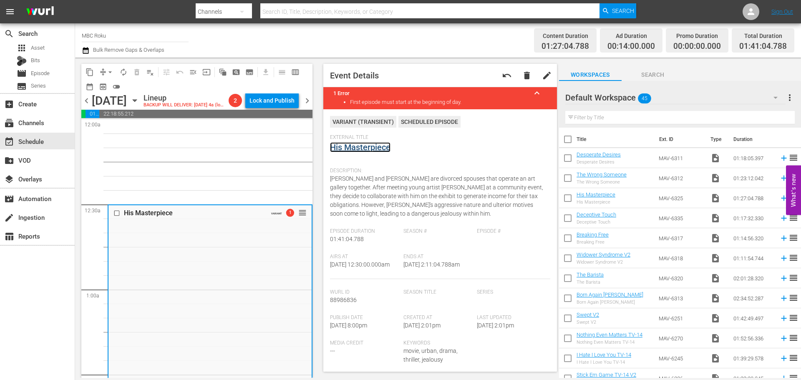
click at [361, 148] on link "His Masterpiece" at bounding box center [360, 147] width 61 height 10
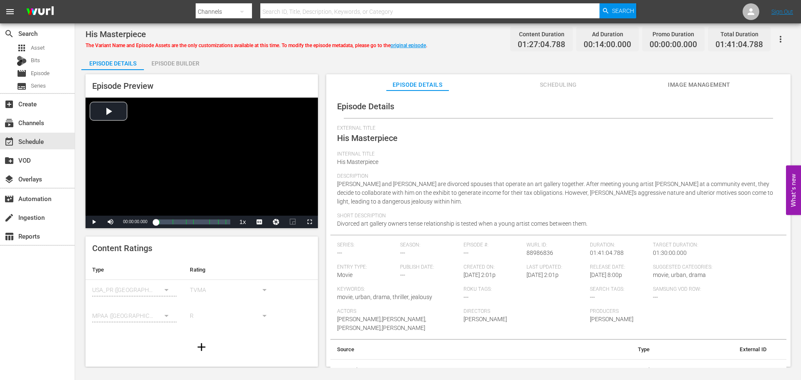
scroll to position [10, 0]
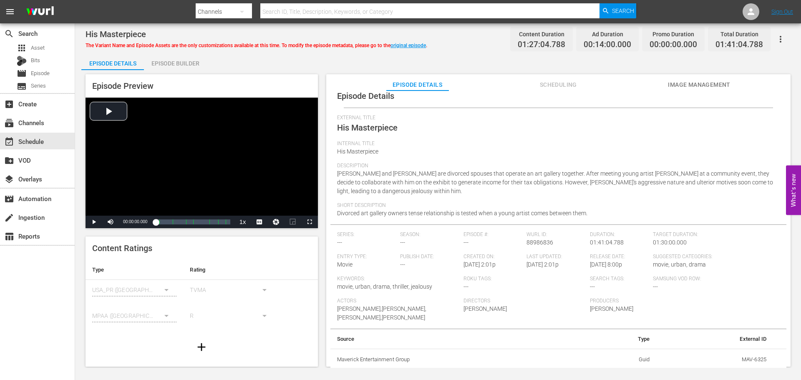
click at [562, 88] on span "Scheduling" at bounding box center [558, 85] width 63 height 10
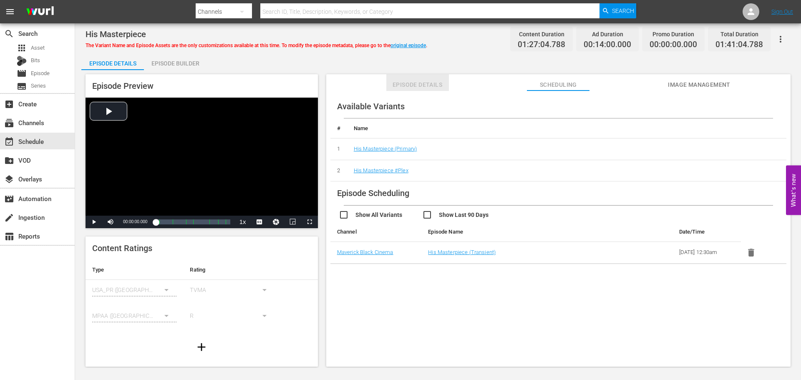
click at [412, 78] on button "Episode Details" at bounding box center [418, 82] width 63 height 17
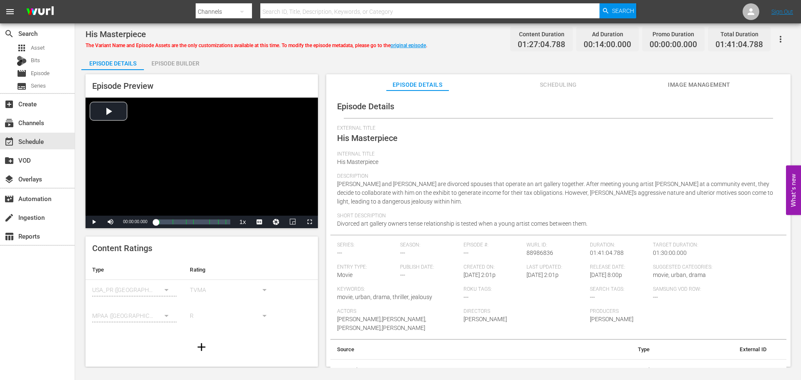
click at [152, 61] on div "Episode Builder" at bounding box center [175, 63] width 63 height 20
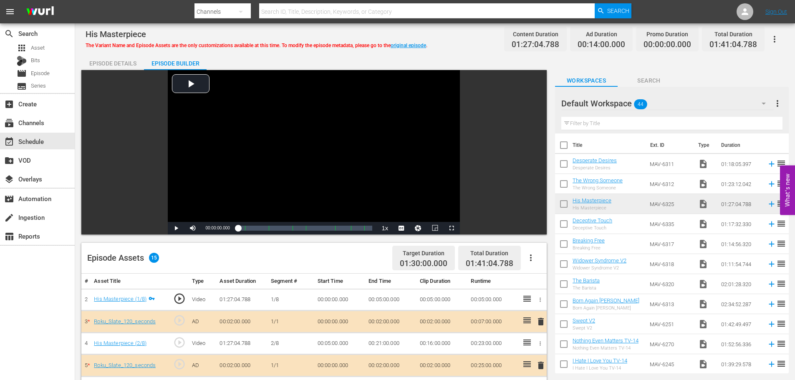
click at [132, 63] on div "Episode Details" at bounding box center [112, 63] width 63 height 20
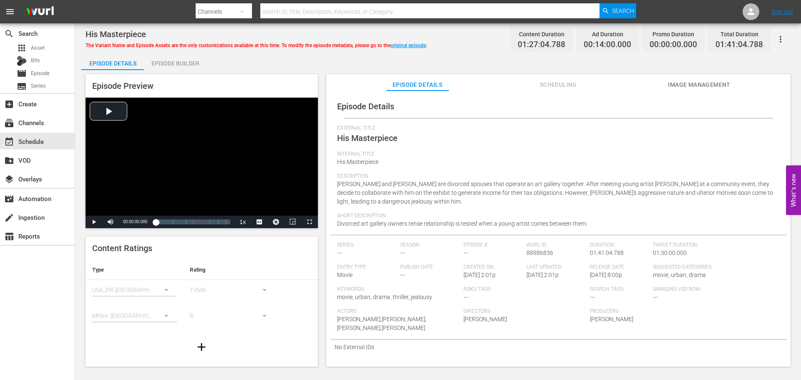
click at [781, 33] on button "button" at bounding box center [781, 39] width 20 height 20
click at [769, 68] on div "Convert To Named Variant" at bounding box center [744, 69] width 80 height 20
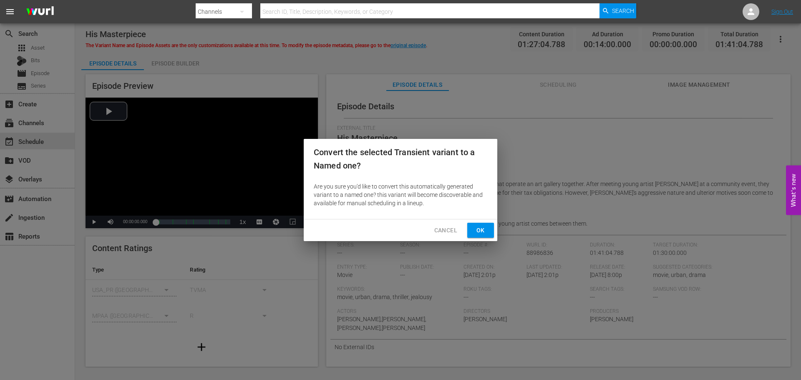
click at [473, 227] on button "Ok" at bounding box center [480, 230] width 27 height 15
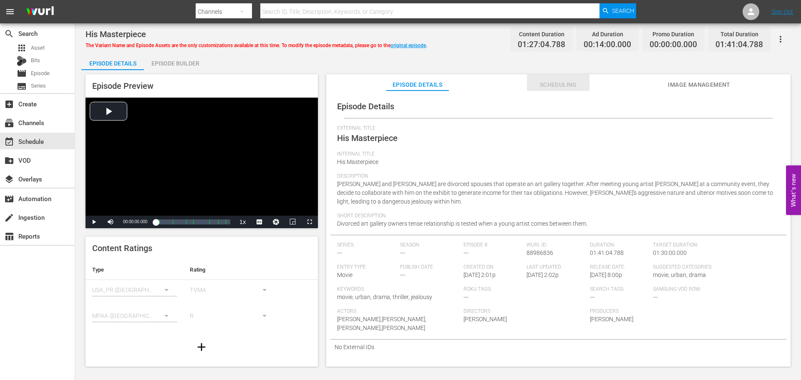
click at [581, 87] on span "Scheduling" at bounding box center [558, 85] width 63 height 10
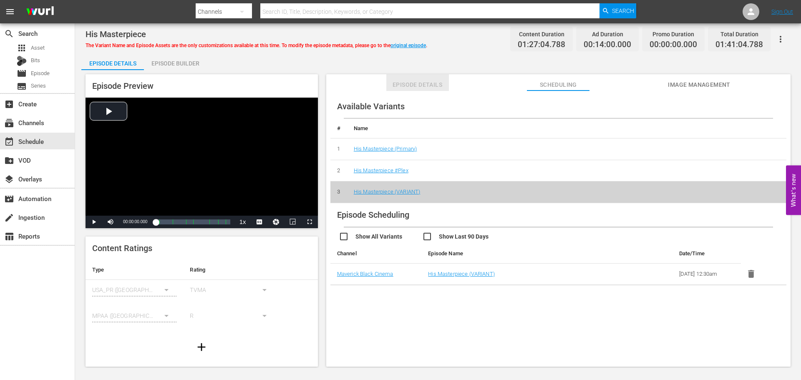
click at [419, 78] on button "Episode Details" at bounding box center [418, 82] width 63 height 17
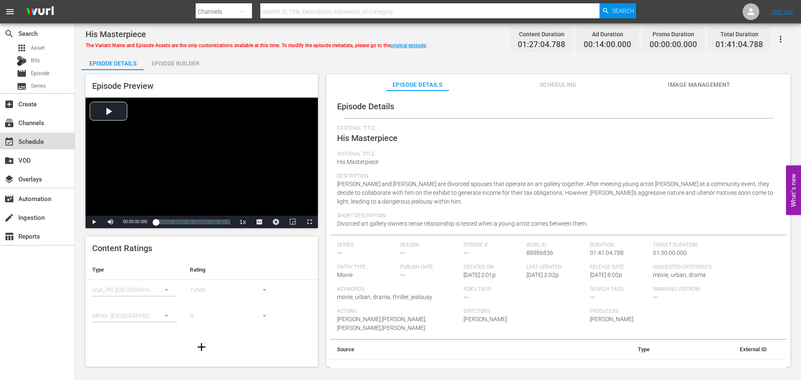
click at [25, 143] on div "event_available Schedule" at bounding box center [23, 140] width 47 height 8
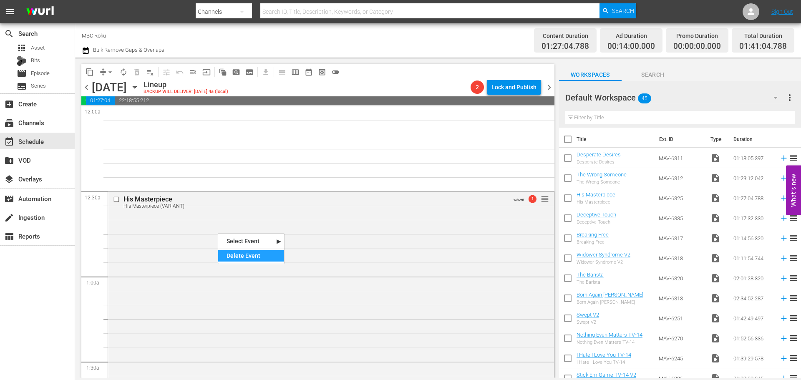
click at [223, 253] on div "Delete Event" at bounding box center [251, 255] width 66 height 11
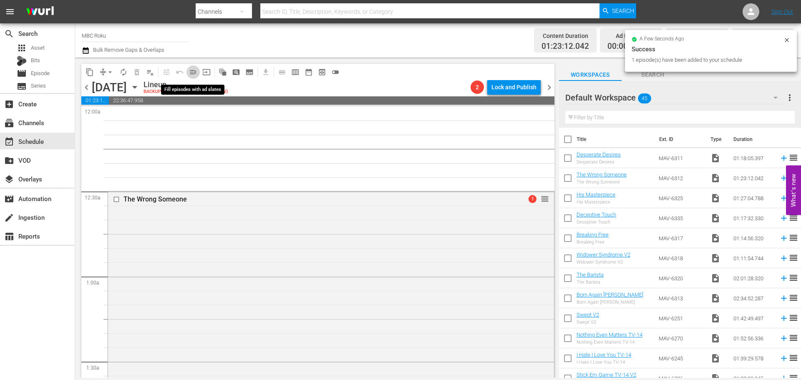
click at [188, 72] on button "menu_open" at bounding box center [193, 72] width 13 height 13
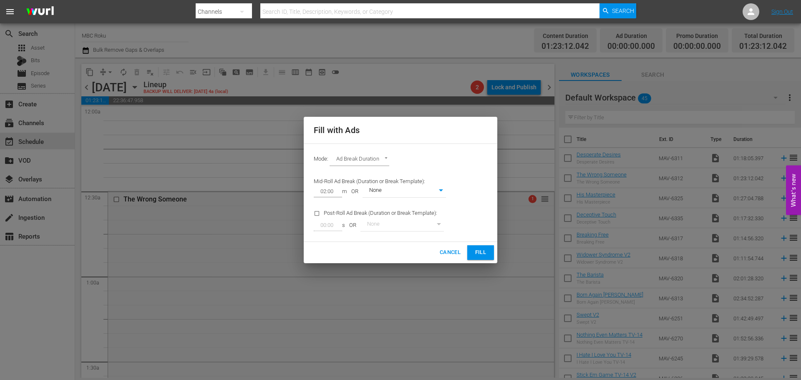
click at [384, 165] on body "menu Search By Channels Search ID, Title, Description, Keywords, or Category Se…" at bounding box center [400, 190] width 801 height 380
click at [358, 169] on li "Ads Per Hour" at bounding box center [360, 174] width 61 height 14
type input "ADS_PER_HOUR"
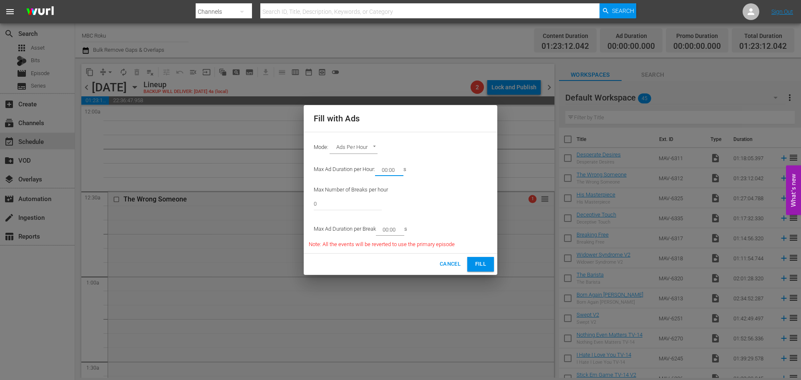
drag, startPoint x: 396, startPoint y: 167, endPoint x: 387, endPoint y: 170, distance: 9.9
click at [387, 170] on input "00:00" at bounding box center [387, 170] width 25 height 12
type input "08:00"
drag, startPoint x: 335, startPoint y: 206, endPoint x: 180, endPoint y: 207, distance: 155.3
click at [180, 207] on div "Fill with Ads Mode: Ads Per Hour ADS_PER_HOUR Max Ad Duration per Hour: 08:00 m…" at bounding box center [400, 190] width 801 height 380
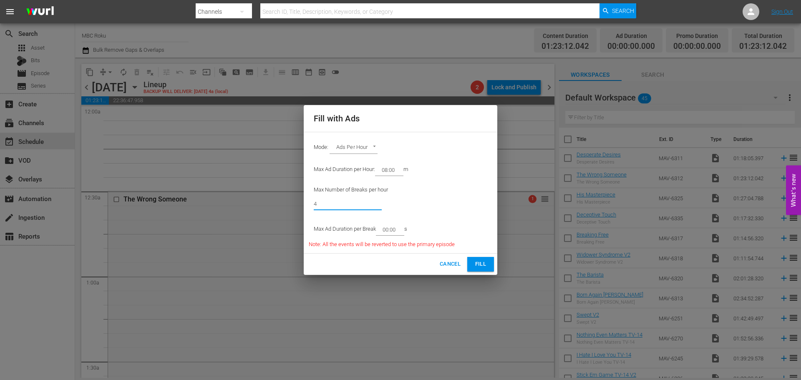
type input "4"
drag, startPoint x: 397, startPoint y: 230, endPoint x: 388, endPoint y: 232, distance: 9.7
click at [388, 232] on input "00:00" at bounding box center [388, 230] width 25 height 12
type input "02:00"
click at [479, 259] on button "Fill" at bounding box center [480, 264] width 27 height 15
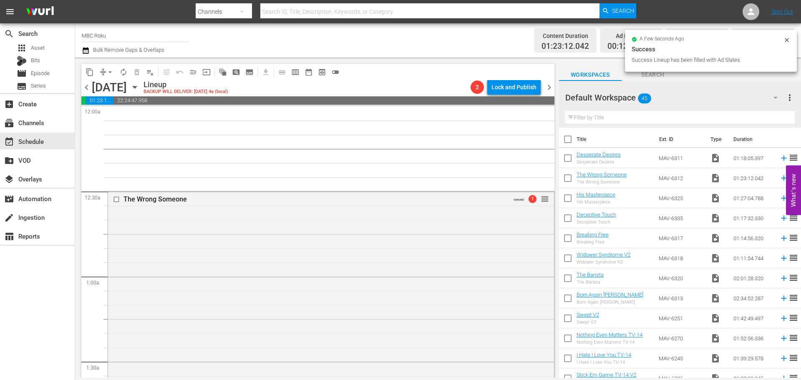
click at [200, 217] on div "The Wrong Someone VARIANT 1 reorder" at bounding box center [331, 326] width 446 height 268
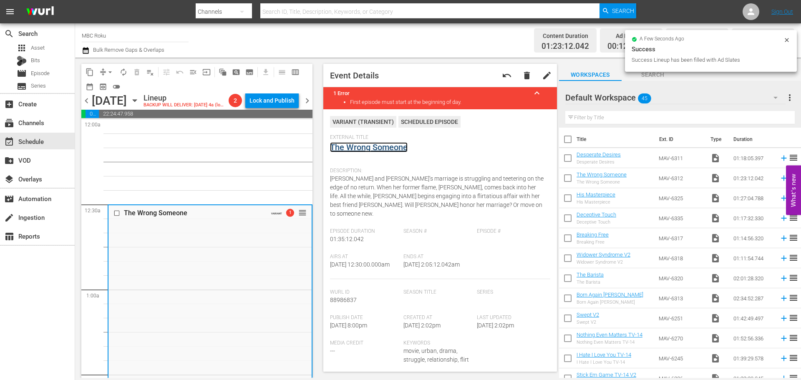
click at [368, 150] on link "The Wrong Someone" at bounding box center [369, 147] width 78 height 10
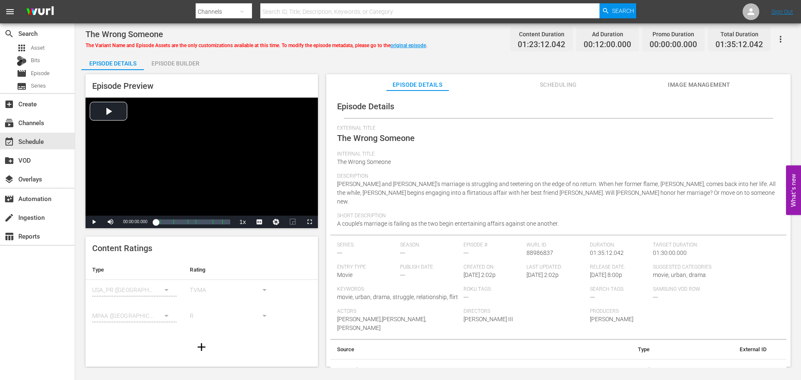
click at [561, 85] on span "Scheduling" at bounding box center [558, 85] width 63 height 10
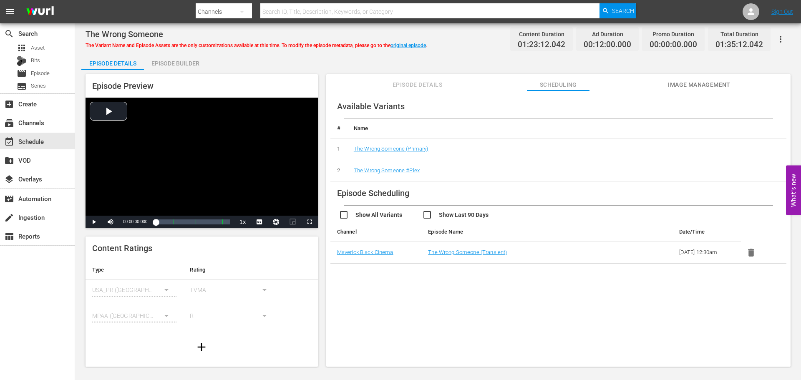
click at [410, 84] on span "Episode Details" at bounding box center [418, 85] width 63 height 10
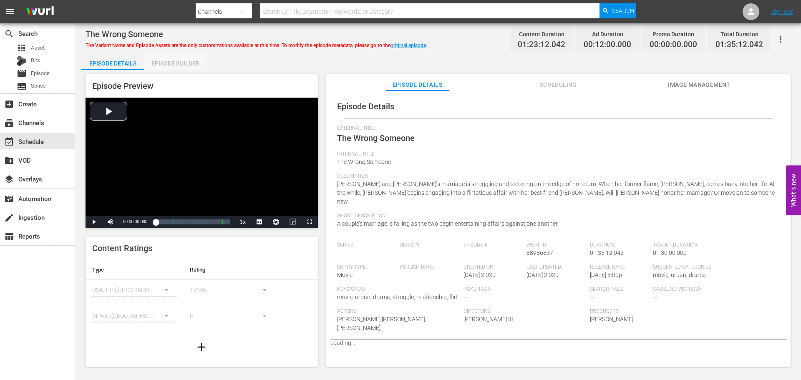
click at [195, 69] on div "Episode Builder" at bounding box center [175, 63] width 63 height 20
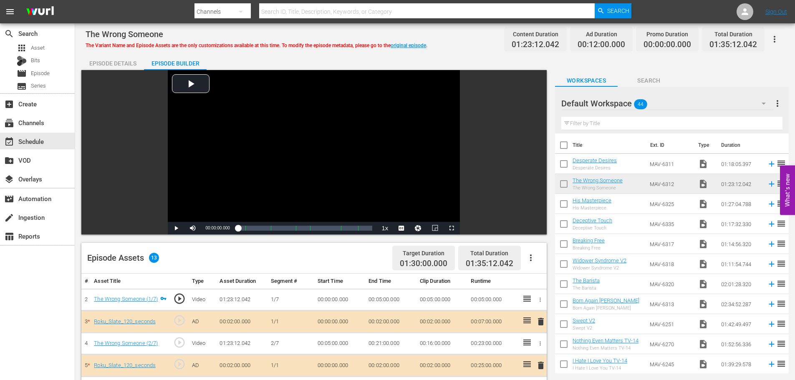
click at [128, 60] on div "Episode Details" at bounding box center [112, 63] width 63 height 20
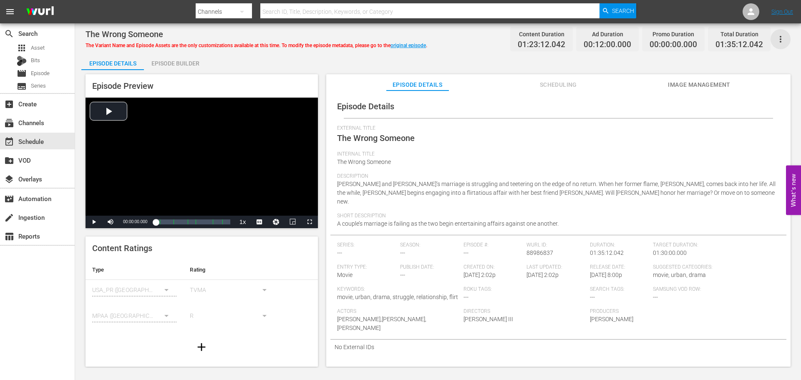
click at [783, 43] on icon "button" at bounding box center [781, 39] width 10 height 10
click at [768, 71] on div "Convert To Named Variant" at bounding box center [744, 69] width 80 height 20
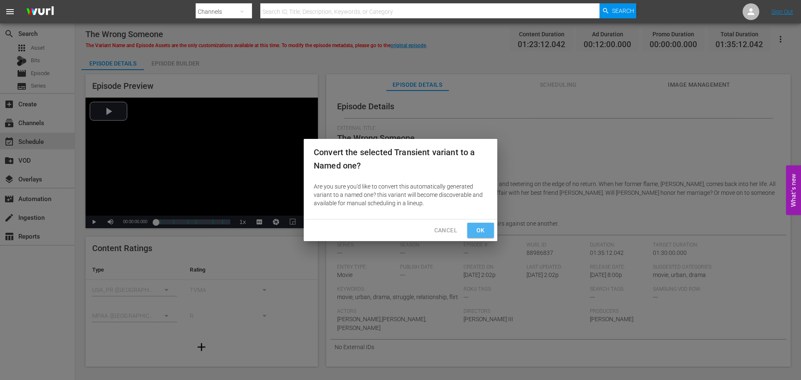
click at [488, 232] on button "Ok" at bounding box center [480, 230] width 27 height 15
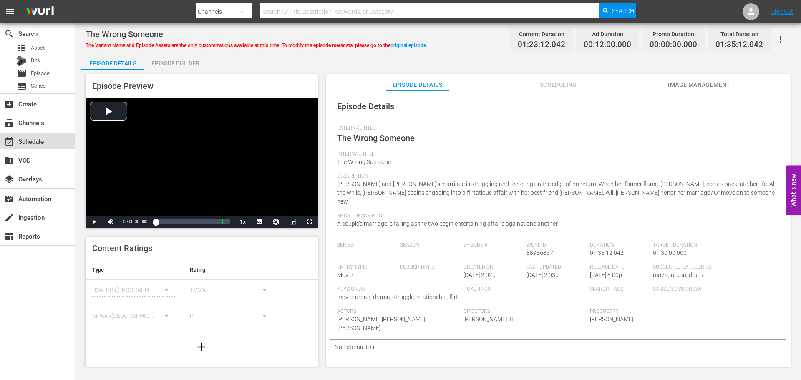
click at [33, 139] on div "event_available Schedule" at bounding box center [23, 140] width 47 height 8
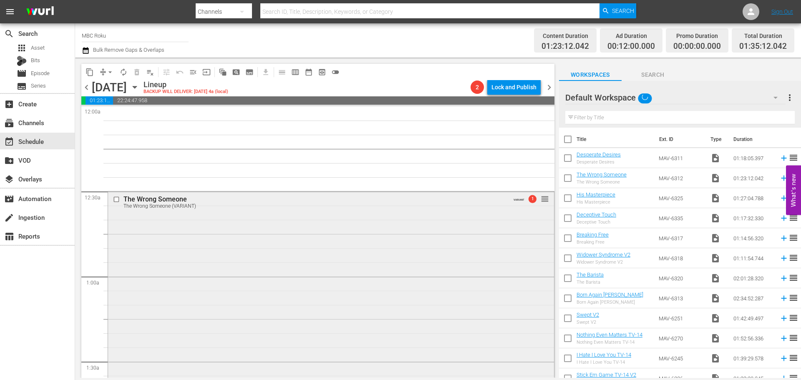
click at [235, 230] on div "The Wrong Someone The Wrong Someone (VARIANT) VARIANT 1 reorder" at bounding box center [331, 326] width 446 height 268
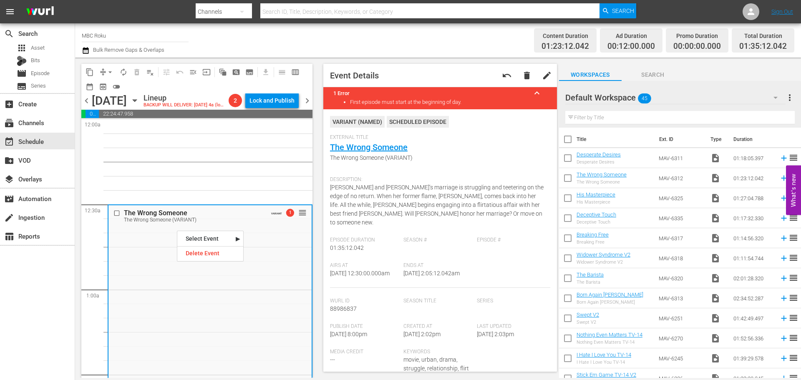
click at [196, 261] on nav "Select Event The Wrong Someone Delete Event" at bounding box center [210, 246] width 67 height 31
click at [200, 255] on div "Delete Event" at bounding box center [210, 253] width 66 height 11
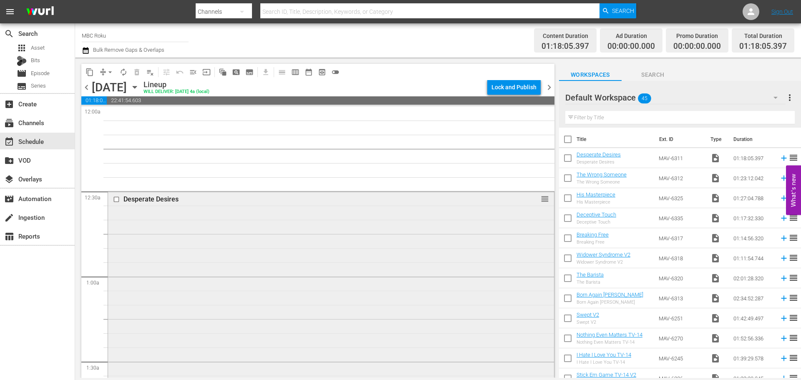
click at [167, 213] on div "Desperate Desires reorder" at bounding box center [331, 301] width 446 height 219
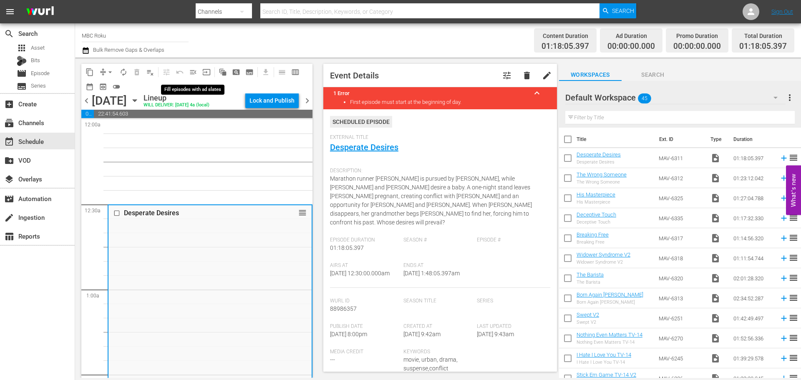
click at [189, 72] on button "menu_open" at bounding box center [193, 72] width 13 height 13
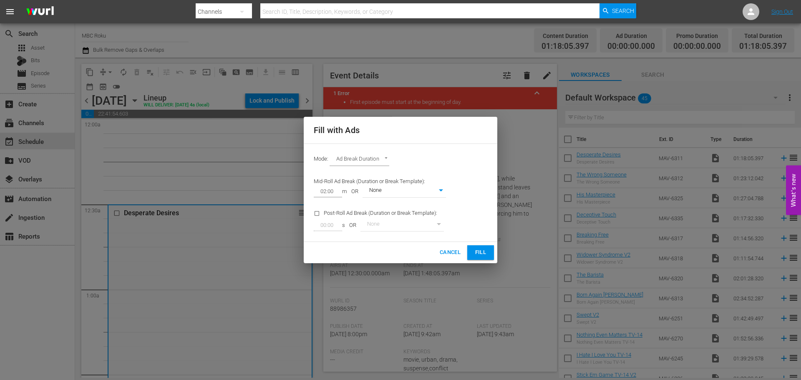
click at [382, 156] on body "menu Search By Channels Search ID, Title, Description, Keywords, or Category Se…" at bounding box center [400, 190] width 801 height 380
click at [369, 146] on li "Target Duration" at bounding box center [360, 146] width 61 height 14
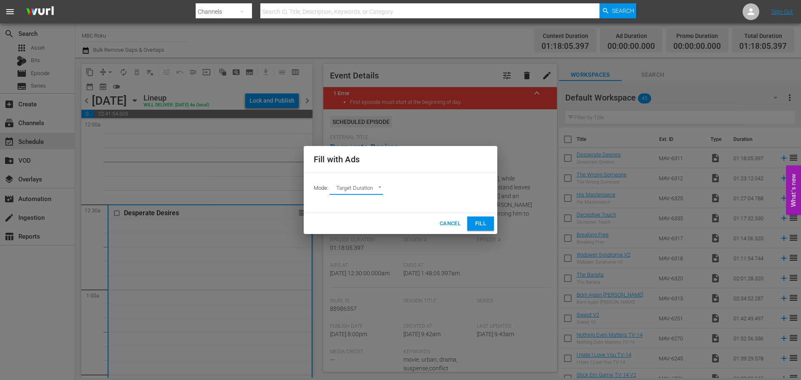
click at [376, 186] on body "menu Search By Channels Search ID, Title, Description, Keywords, or Category Se…" at bounding box center [400, 190] width 801 height 380
click at [355, 218] on li "Ads Per Hour" at bounding box center [360, 217] width 61 height 14
type input "ADS_PER_HOUR"
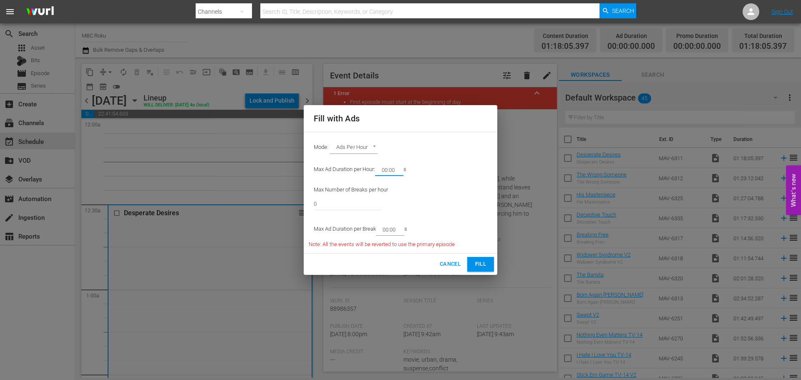
drag, startPoint x: 397, startPoint y: 169, endPoint x: 387, endPoint y: 173, distance: 10.7
click at [387, 173] on input "00:00" at bounding box center [387, 170] width 25 height 12
type input "08:00"
drag, startPoint x: 331, startPoint y: 203, endPoint x: 263, endPoint y: 203, distance: 67.6
click at [263, 203] on div "Fill with Ads Mode: Ads Per Hour ADS_PER_HOUR Max Ad Duration per Hour: 08:00 m…" at bounding box center [400, 190] width 801 height 380
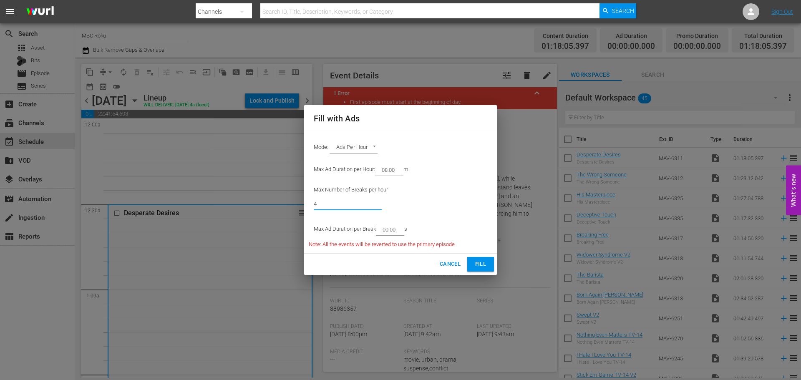
type input "4"
drag, startPoint x: 399, startPoint y: 225, endPoint x: 386, endPoint y: 234, distance: 16.1
click at [386, 234] on input "00:00" at bounding box center [388, 230] width 25 height 12
type input "02:00"
click at [480, 261] on span "Fill" at bounding box center [480, 265] width 13 height 10
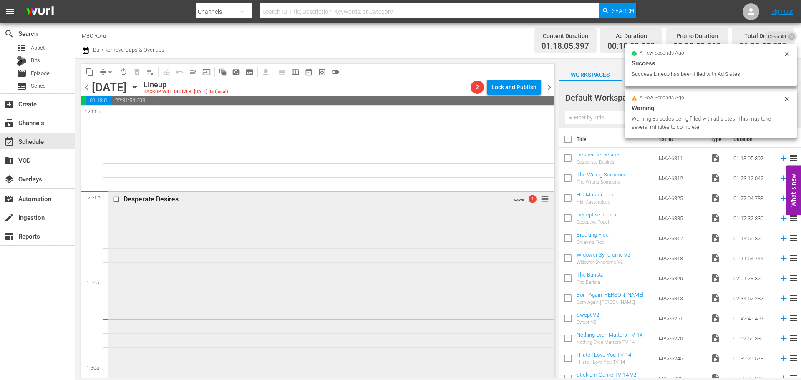
click at [284, 257] on div "Desperate Desires VARIANT 1 reorder" at bounding box center [331, 316] width 446 height 248
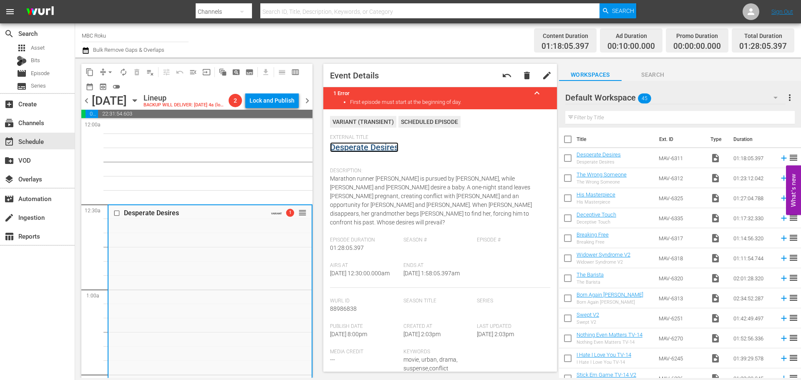
click at [378, 149] on link "Desperate Desires" at bounding box center [364, 147] width 68 height 10
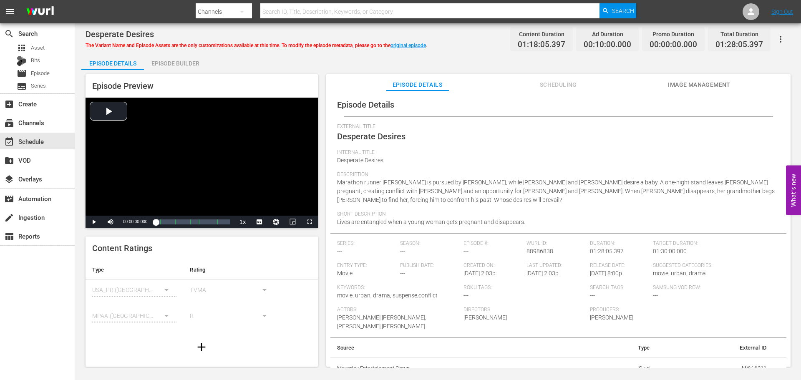
click at [778, 40] on icon "button" at bounding box center [781, 39] width 10 height 10
click at [757, 65] on div "Convert To Named Variant" at bounding box center [744, 69] width 80 height 20
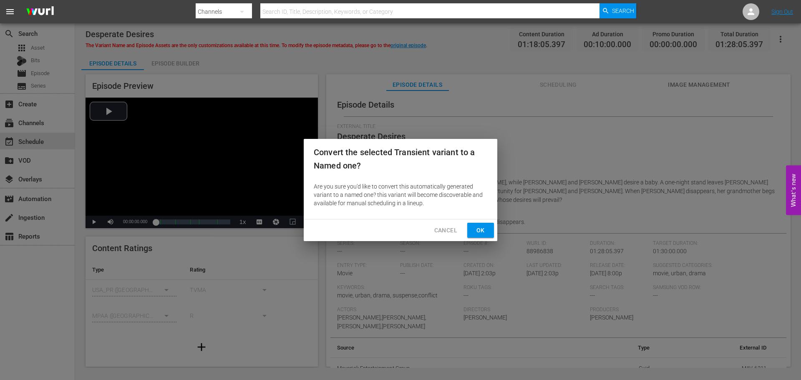
click at [483, 223] on button "Ok" at bounding box center [480, 230] width 27 height 15
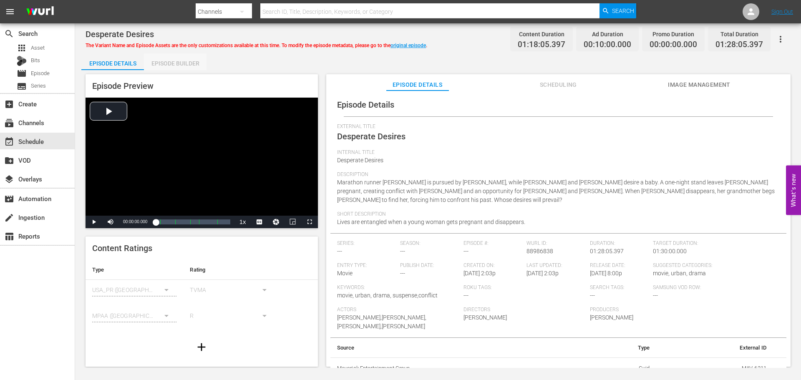
click at [165, 64] on div "Episode Builder" at bounding box center [175, 63] width 63 height 20
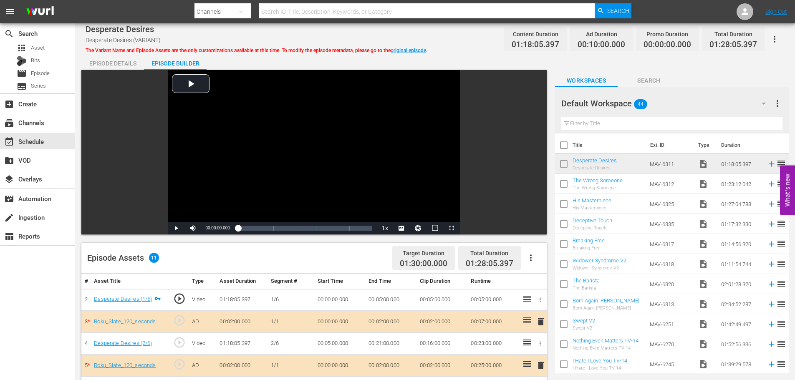
click at [88, 57] on div "Episode Details" at bounding box center [112, 63] width 63 height 20
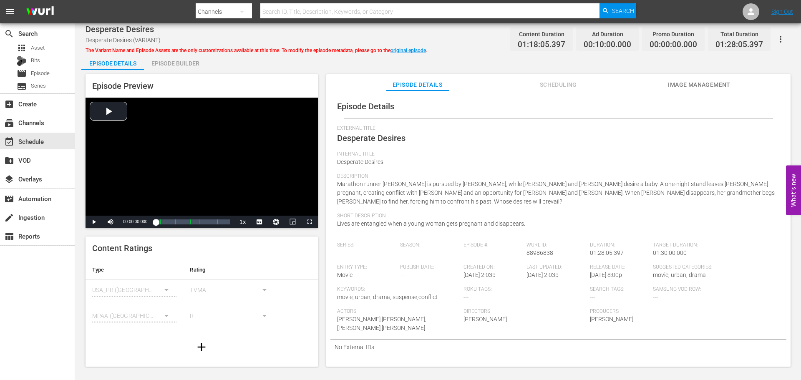
click at [554, 85] on span "Scheduling" at bounding box center [558, 85] width 63 height 10
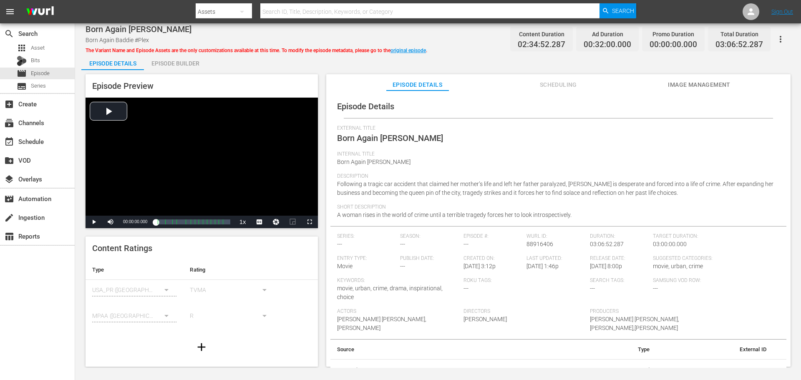
click at [575, 80] on span "Scheduling" at bounding box center [558, 85] width 63 height 10
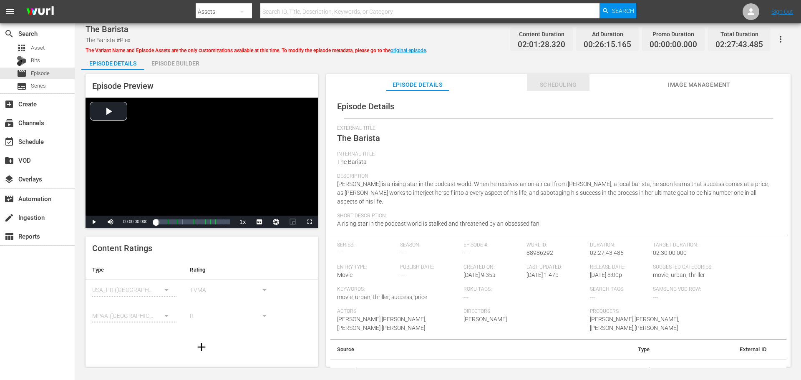
click at [547, 86] on span "Scheduling" at bounding box center [558, 85] width 63 height 10
click at [543, 85] on span "Scheduling" at bounding box center [558, 85] width 63 height 10
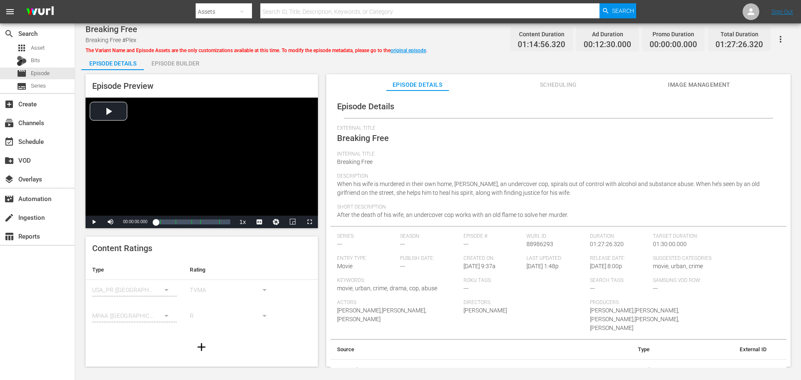
click at [565, 78] on button "Scheduling" at bounding box center [558, 82] width 63 height 17
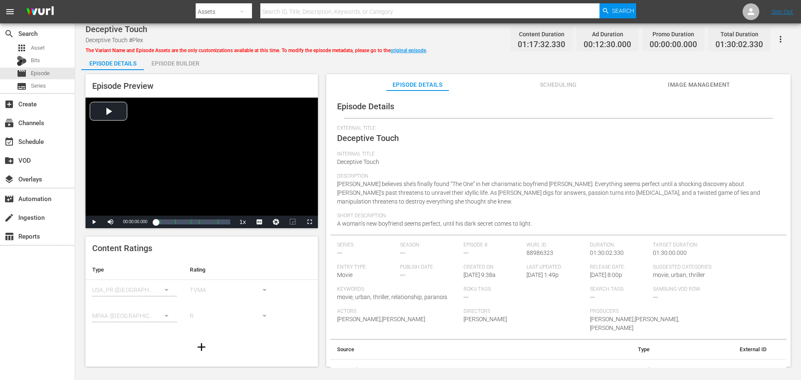
click at [554, 91] on button "Scheduling" at bounding box center [558, 82] width 63 height 17
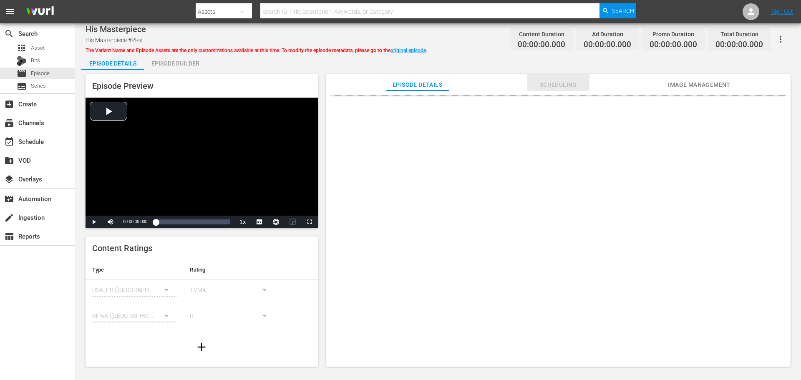
click at [564, 78] on button "Scheduling" at bounding box center [558, 82] width 63 height 17
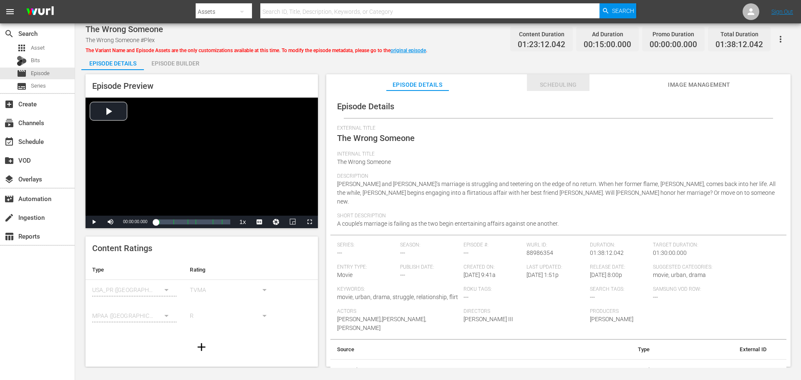
click at [545, 80] on span "Scheduling" at bounding box center [558, 85] width 63 height 10
click at [558, 81] on span "Scheduling" at bounding box center [558, 85] width 63 height 10
